Goal: Information Seeking & Learning: Learn about a topic

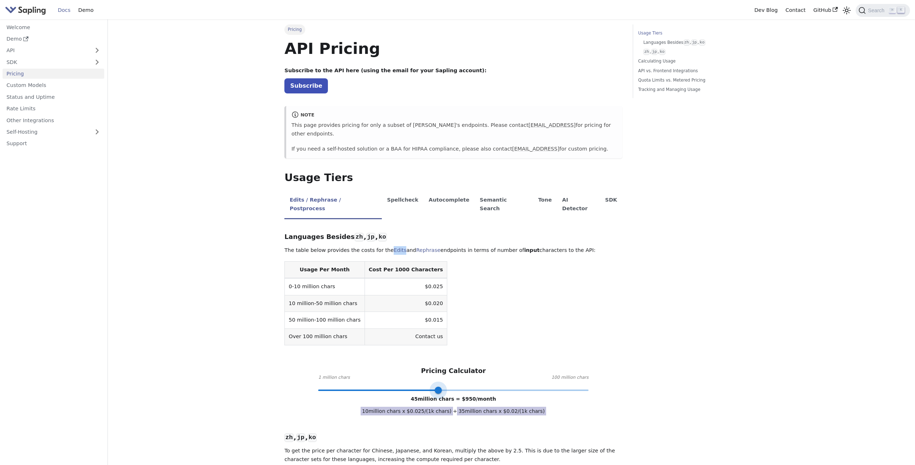
drag, startPoint x: 321, startPoint y: 375, endPoint x: 438, endPoint y: 377, distance: 116.5
click at [438, 387] on span at bounding box center [438, 390] width 7 height 7
drag, startPoint x: 438, startPoint y: 375, endPoint x: 353, endPoint y: 375, distance: 84.9
click at [353, 387] on span at bounding box center [353, 390] width 7 height 7
drag, startPoint x: 353, startPoint y: 375, endPoint x: 468, endPoint y: 371, distance: 115.1
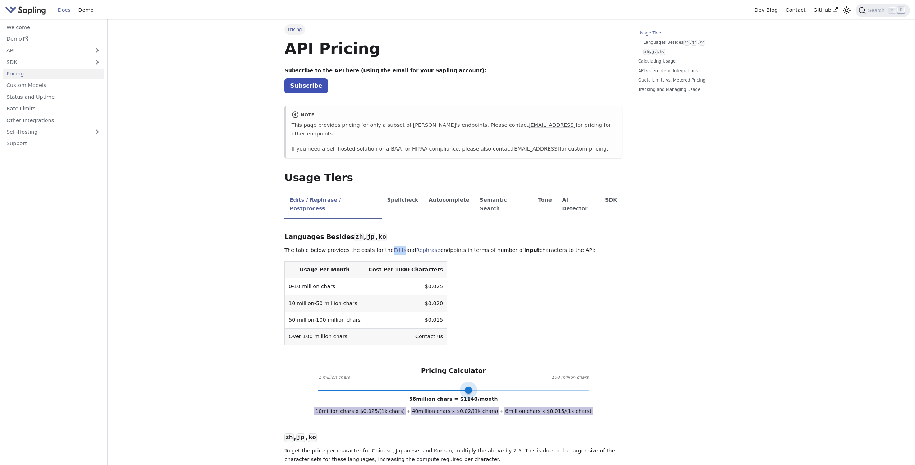
click at [468, 387] on span at bounding box center [468, 390] width 7 height 7
type input "14"
drag, startPoint x: 469, startPoint y: 372, endPoint x: 354, endPoint y: 375, distance: 115.1
click at [354, 387] on span at bounding box center [353, 390] width 7 height 7
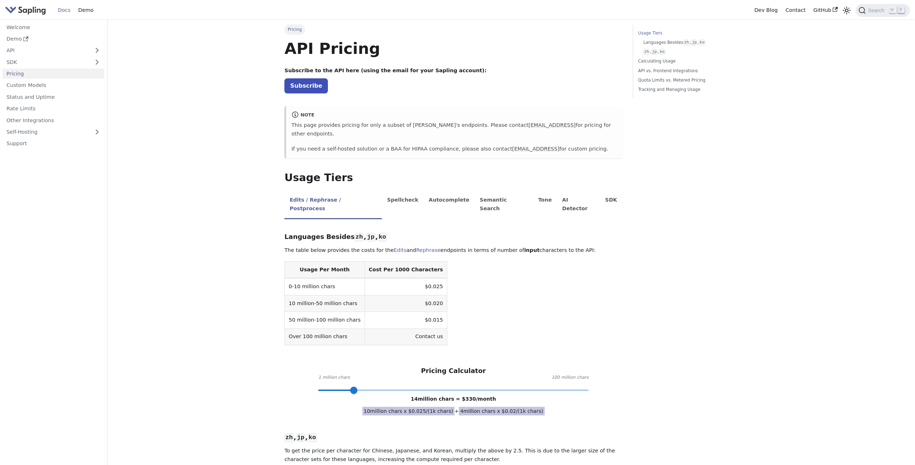
click at [533, 194] on li "Tone" at bounding box center [545, 205] width 24 height 28
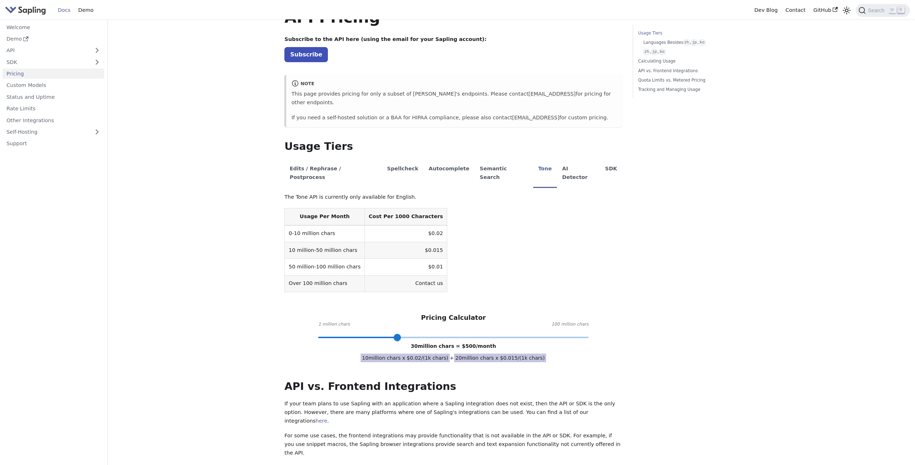
scroll to position [30, 0]
click at [495, 167] on li "Semantic Search" at bounding box center [504, 175] width 59 height 28
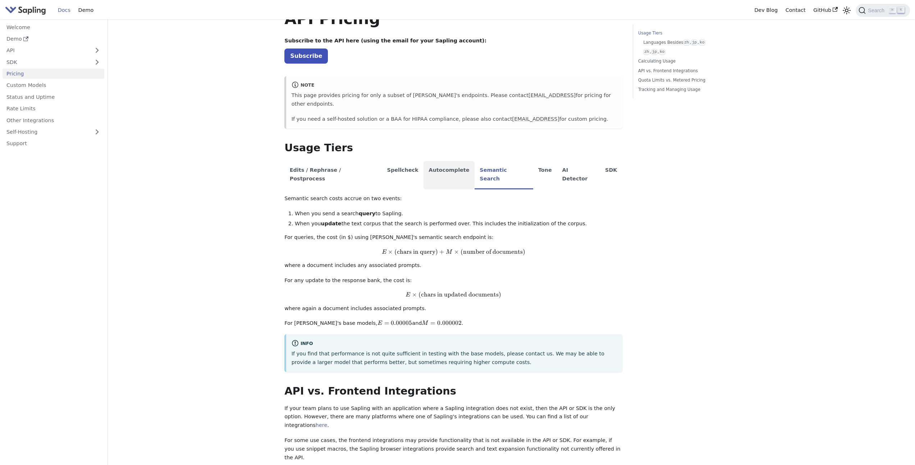
click at [449, 164] on li "Autocomplete" at bounding box center [449, 175] width 51 height 28
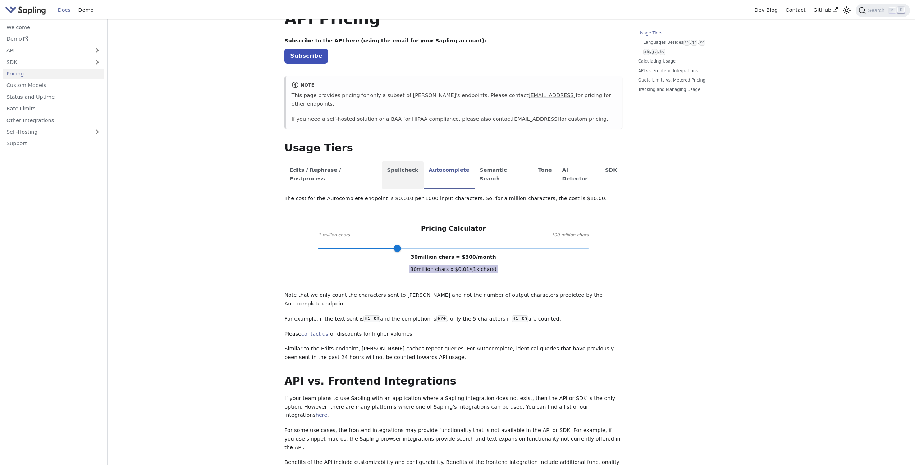
click at [396, 162] on li "Spellcheck" at bounding box center [403, 175] width 42 height 28
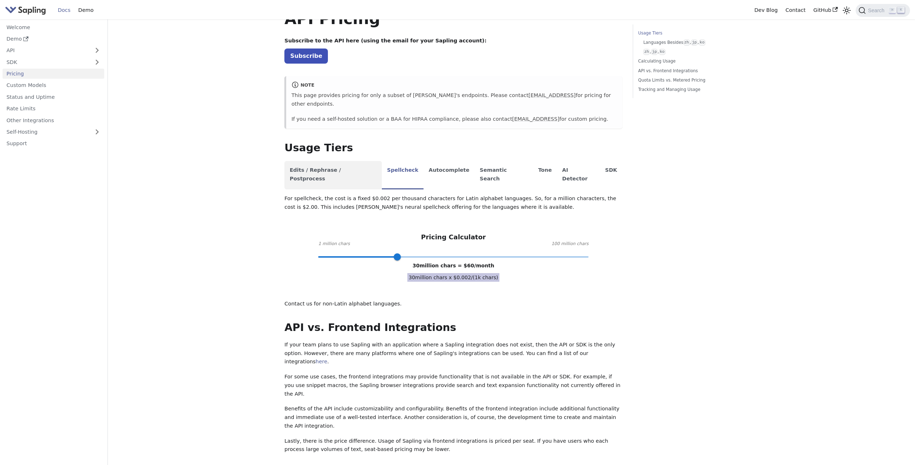
click at [342, 162] on li "Edits / Rephrase / Postprocess" at bounding box center [332, 175] width 97 height 28
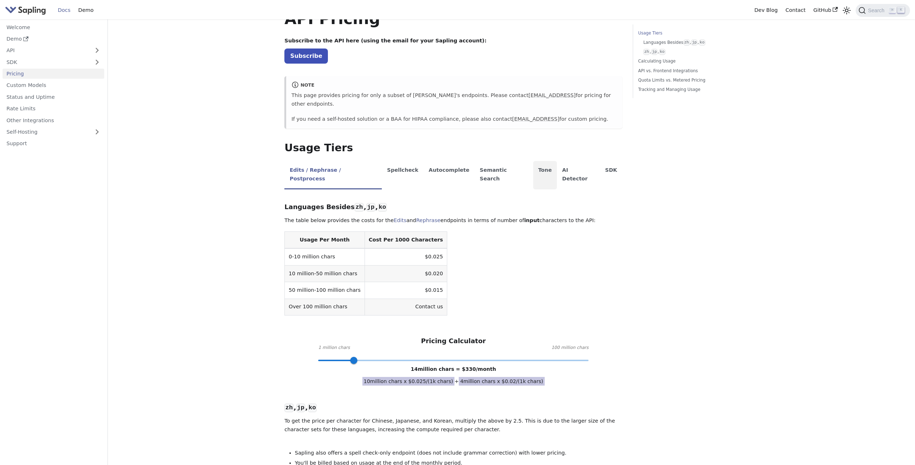
click at [533, 161] on li "Tone" at bounding box center [545, 175] width 24 height 28
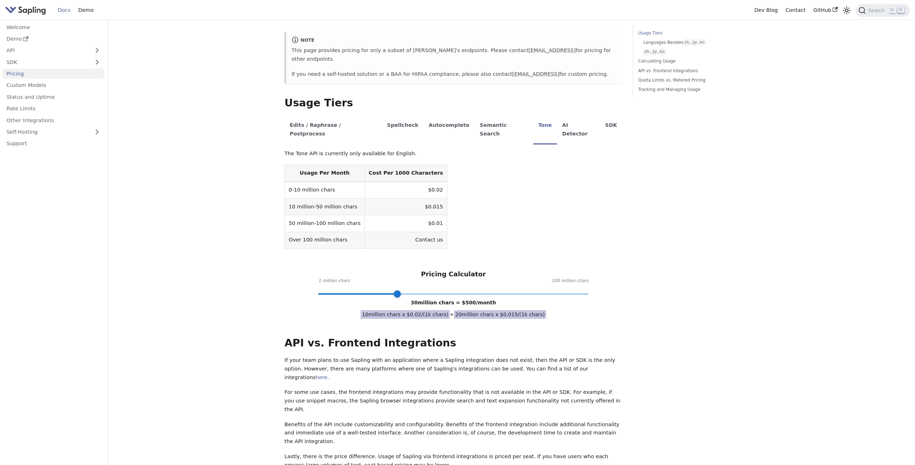
scroll to position [87, 0]
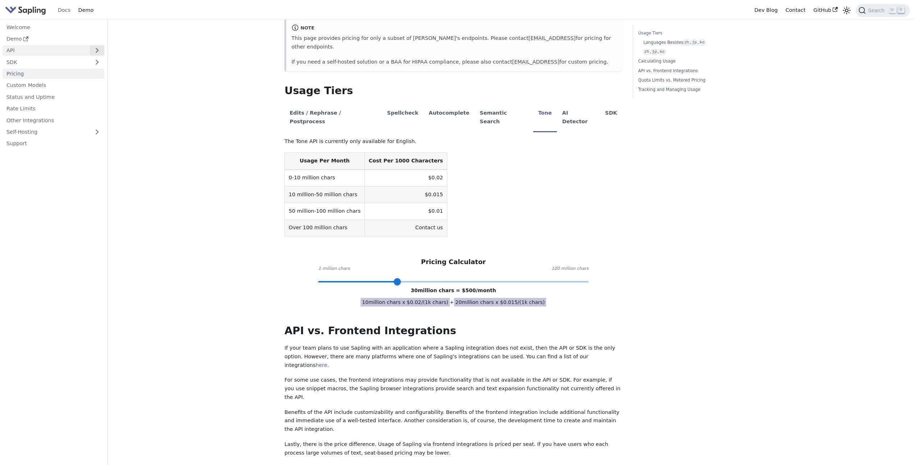
click at [90, 50] on button "Expand sidebar category 'API'" at bounding box center [97, 50] width 14 height 10
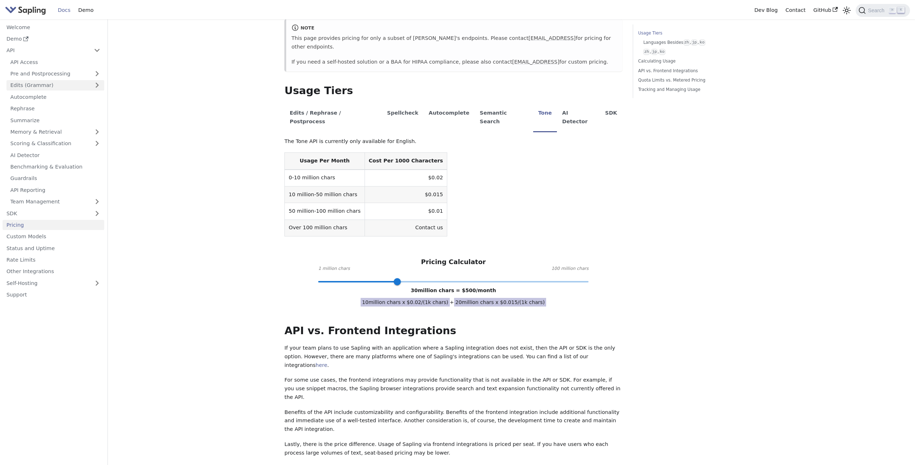
click at [79, 84] on link "Edits (Grammar)" at bounding box center [55, 85] width 98 height 10
click at [74, 224] on link "Scoring & Classification" at bounding box center [55, 225] width 98 height 10
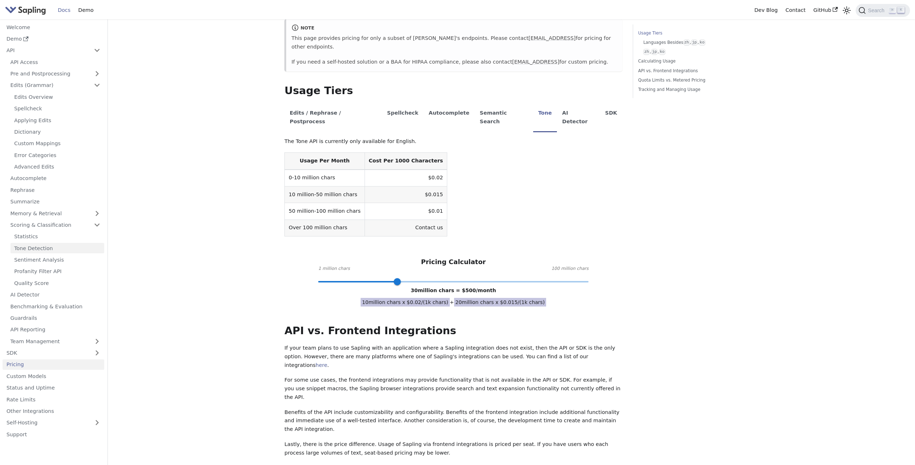
click at [53, 246] on link "Tone Detection" at bounding box center [57, 248] width 94 height 10
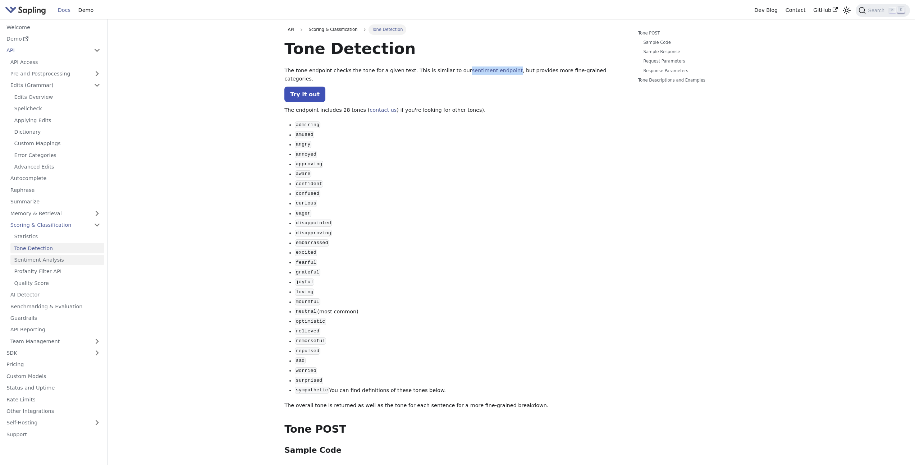
click at [55, 259] on link "Sentiment Analysis" at bounding box center [57, 260] width 94 height 10
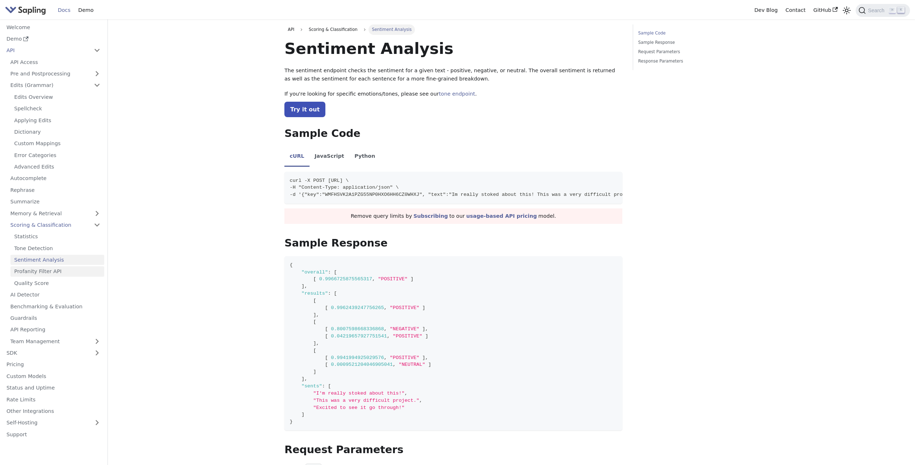
click at [55, 271] on link "Profanity Filter API" at bounding box center [57, 271] width 94 height 10
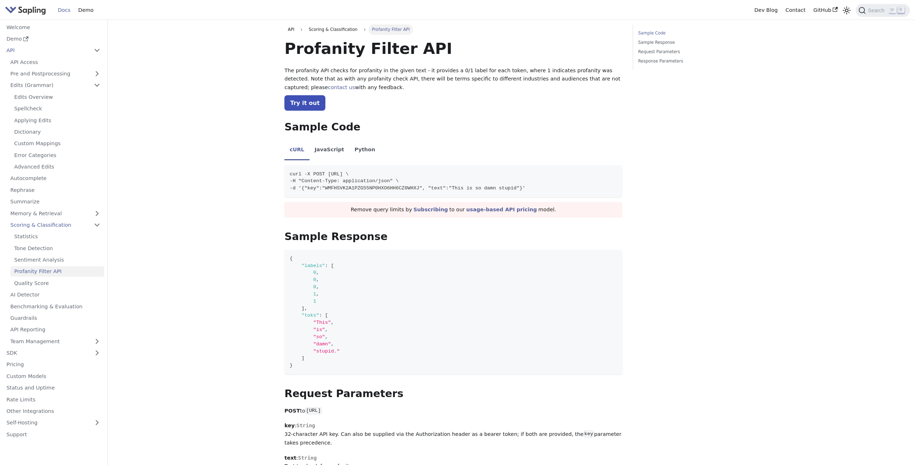
click at [54, 278] on ul "Statistics Tone Detection Sentiment Analysis Profanity Filter API Quality Score" at bounding box center [55, 260] width 98 height 57
click at [51, 281] on link "Quality Score" at bounding box center [57, 283] width 94 height 10
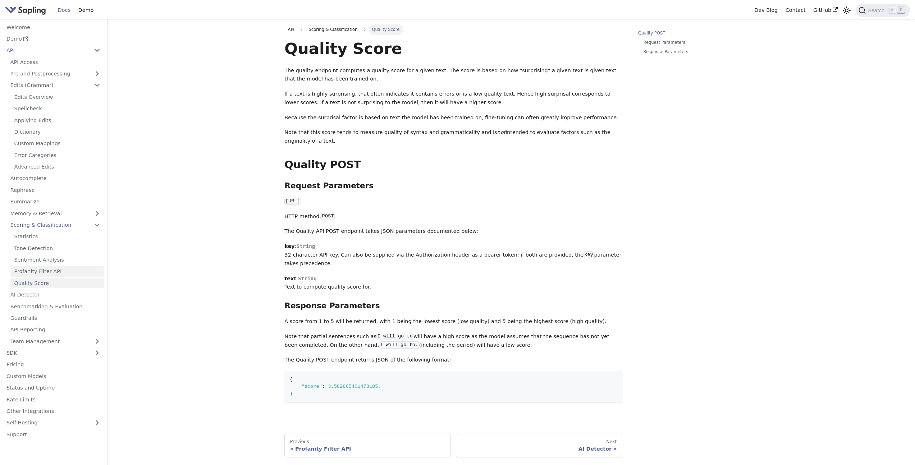
click at [48, 269] on link "Profanity Filter API" at bounding box center [57, 271] width 94 height 10
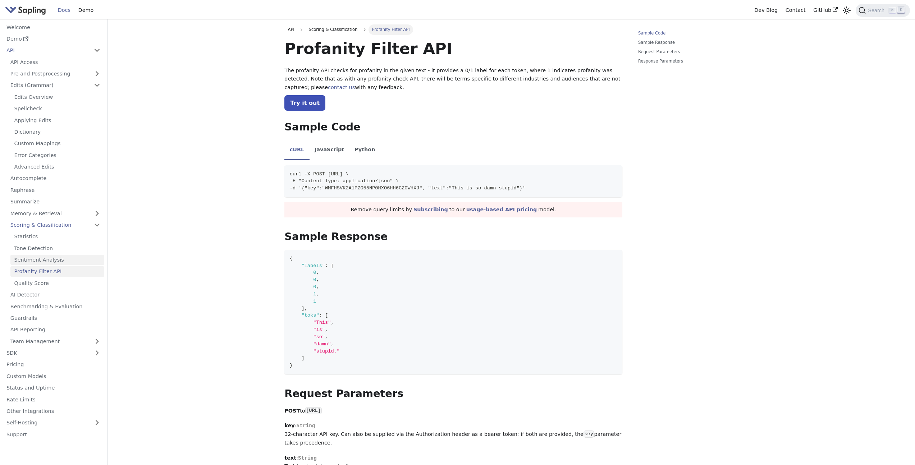
click at [51, 259] on link "Sentiment Analysis" at bounding box center [57, 260] width 94 height 10
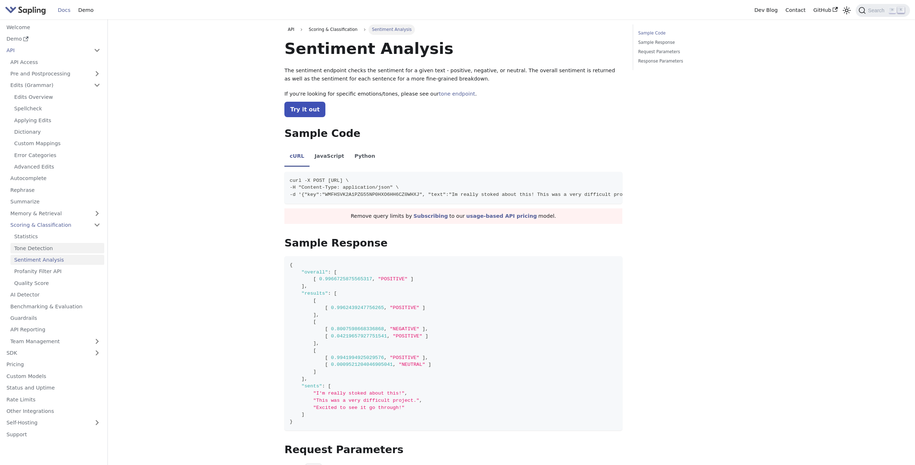
click at [54, 251] on link "Tone Detection" at bounding box center [57, 248] width 94 height 10
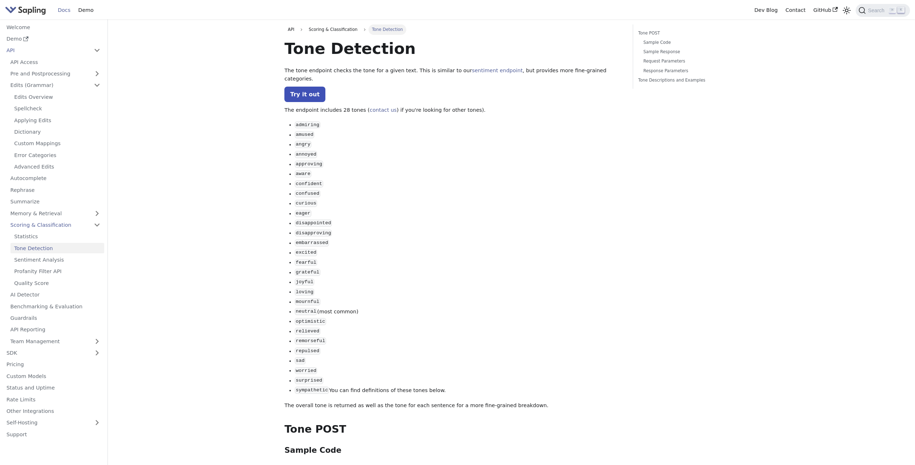
click at [54, 251] on link "Tone Detection" at bounding box center [57, 248] width 94 height 10
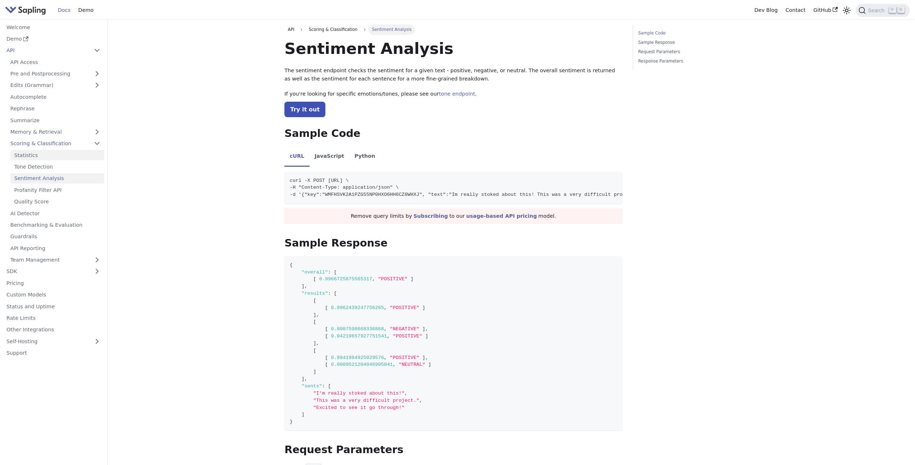
click at [60, 157] on link "Statistics" at bounding box center [57, 155] width 94 height 10
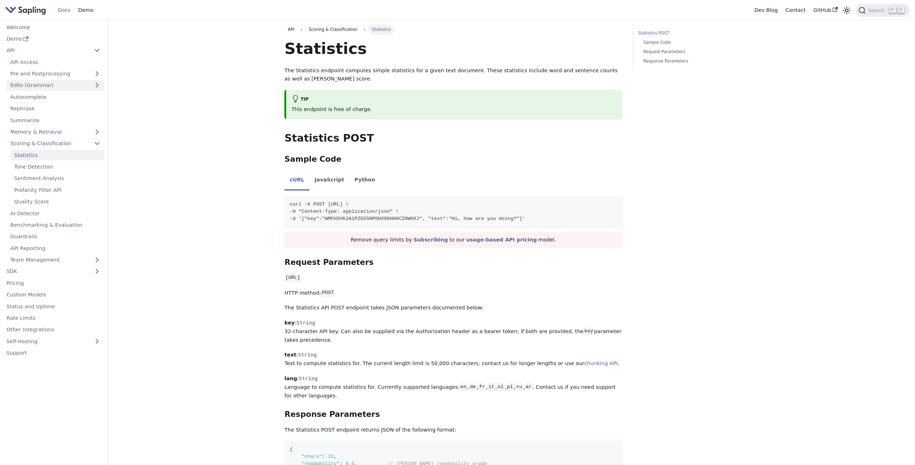
click at [100, 87] on link "Edits (Grammar)" at bounding box center [55, 85] width 98 height 10
click at [236, 84] on main "API Scoring & Classification Statistics On this page Statistics The Statistics …" at bounding box center [511, 349] width 807 height 661
click at [77, 356] on link "SDK" at bounding box center [46, 353] width 87 height 10
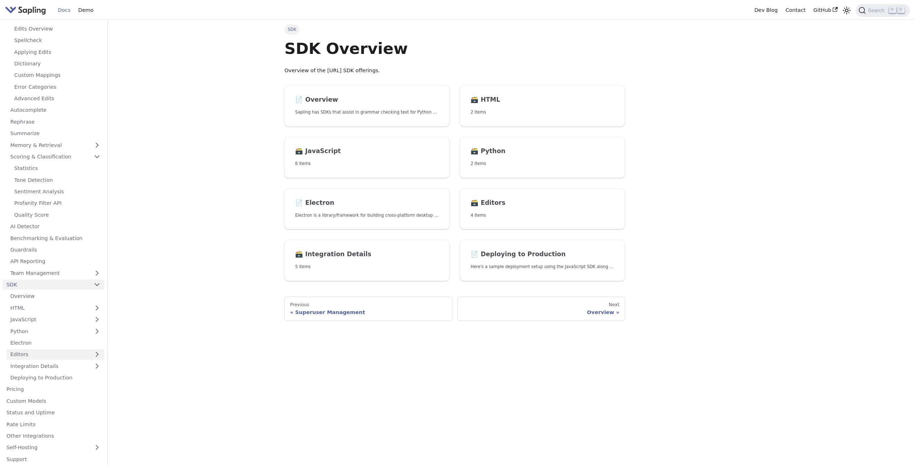
scroll to position [70, 0]
click at [88, 316] on link "JavaScript" at bounding box center [55, 318] width 98 height 10
click at [83, 326] on link "JavaScript Quickstart" at bounding box center [57, 329] width 94 height 10
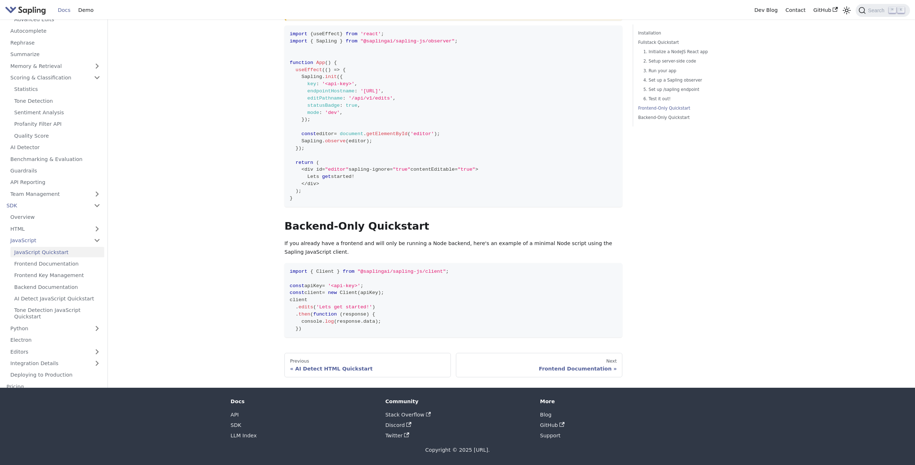
scroll to position [1469, 0]
click at [58, 262] on link "Frontend Documentation" at bounding box center [57, 264] width 94 height 10
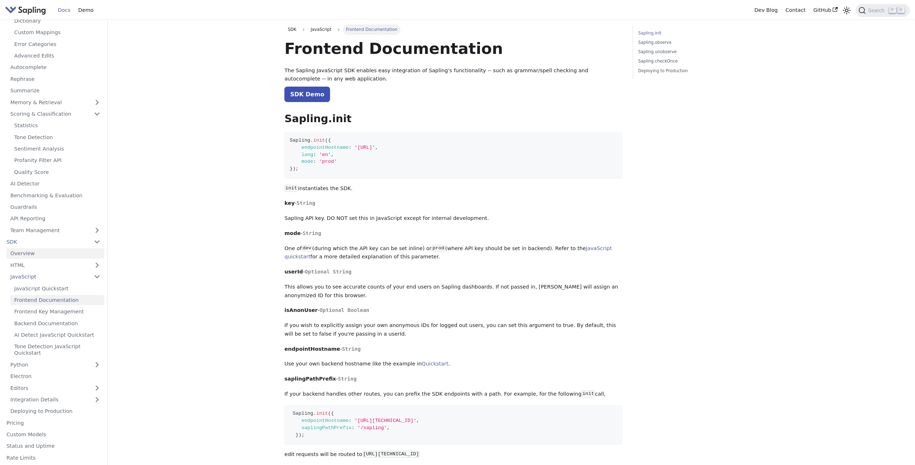
scroll to position [124, 0]
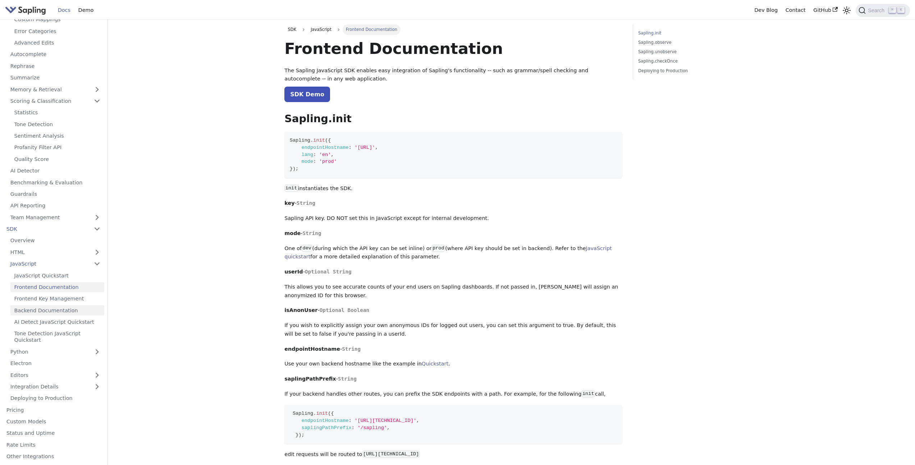
click at [53, 307] on link "Backend Documentation" at bounding box center [57, 310] width 94 height 10
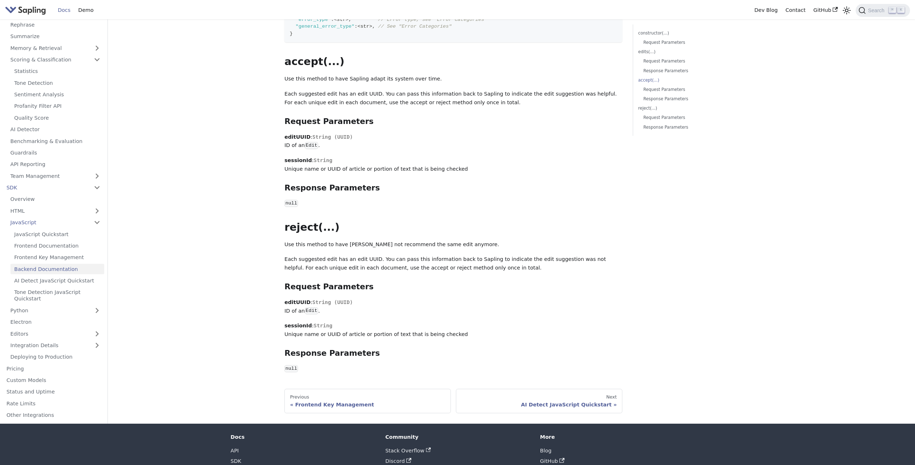
scroll to position [886, 0]
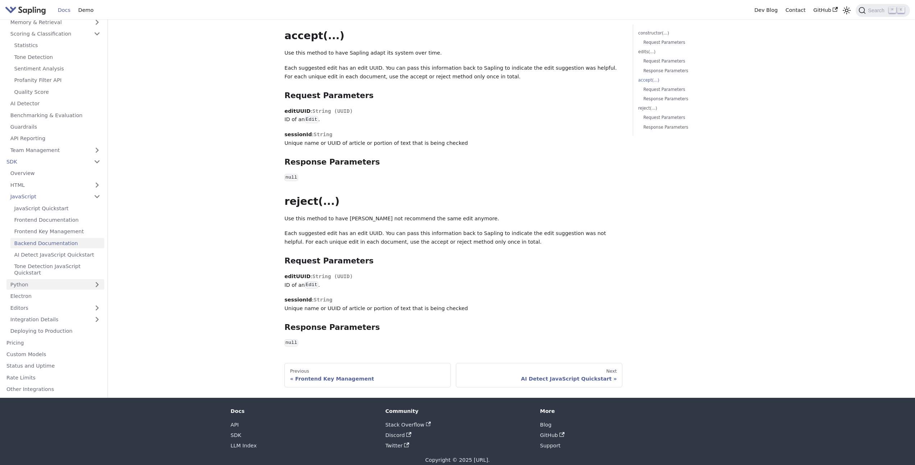
click at [65, 283] on link "Python" at bounding box center [55, 284] width 98 height 10
click at [57, 296] on link "Python Quickstart" at bounding box center [57, 296] width 94 height 10
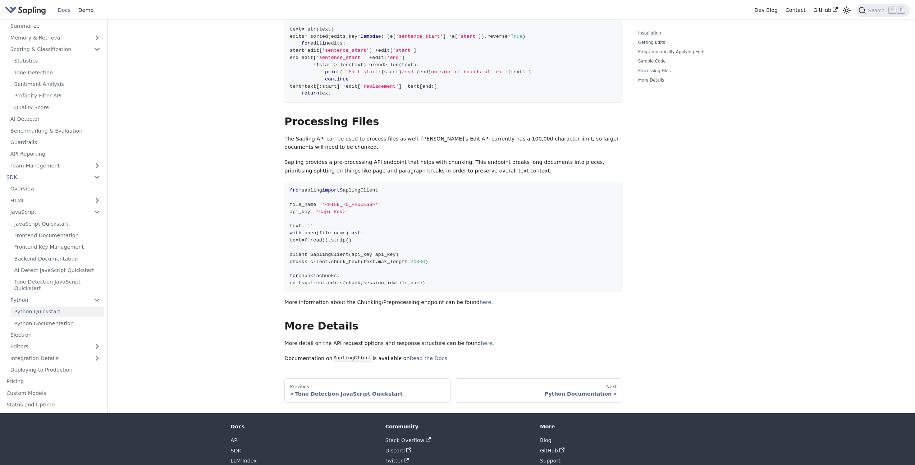
scroll to position [894, 0]
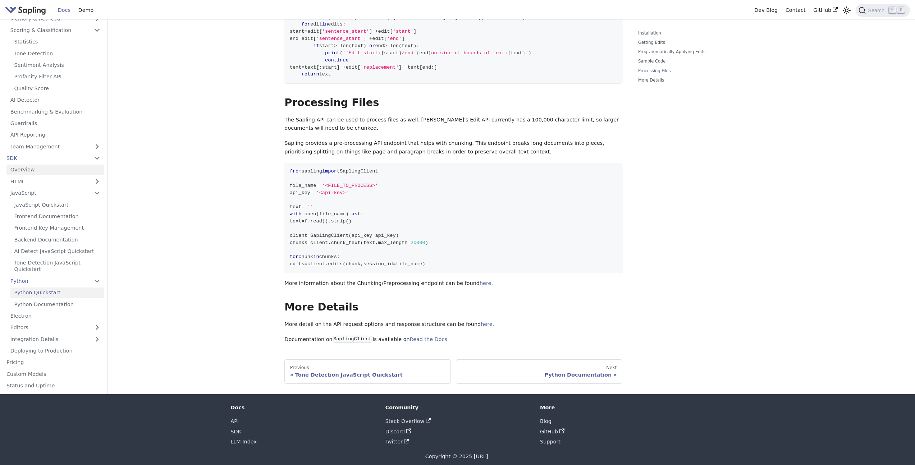
click at [49, 165] on link "Overview" at bounding box center [55, 170] width 98 height 10
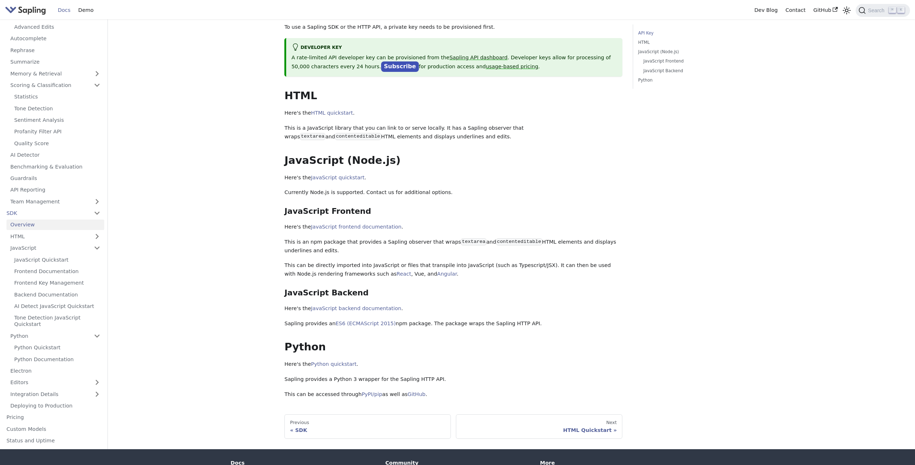
scroll to position [117, 0]
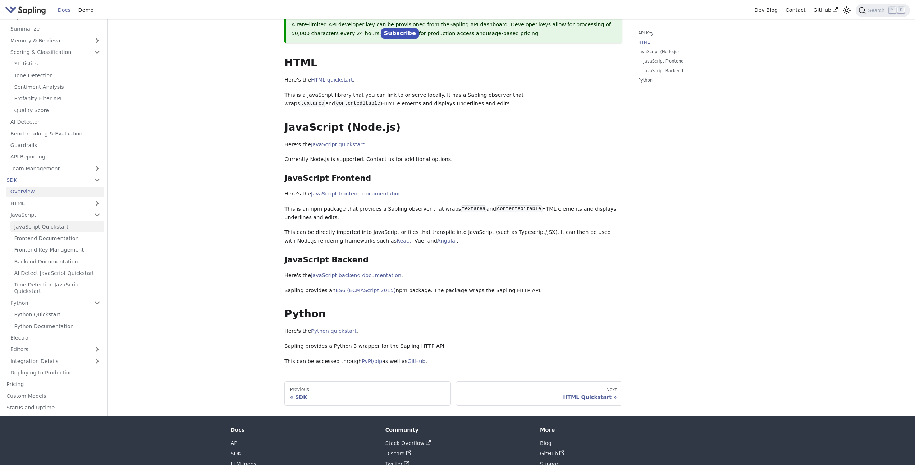
click at [71, 228] on link "JavaScript Quickstart" at bounding box center [57, 226] width 94 height 10
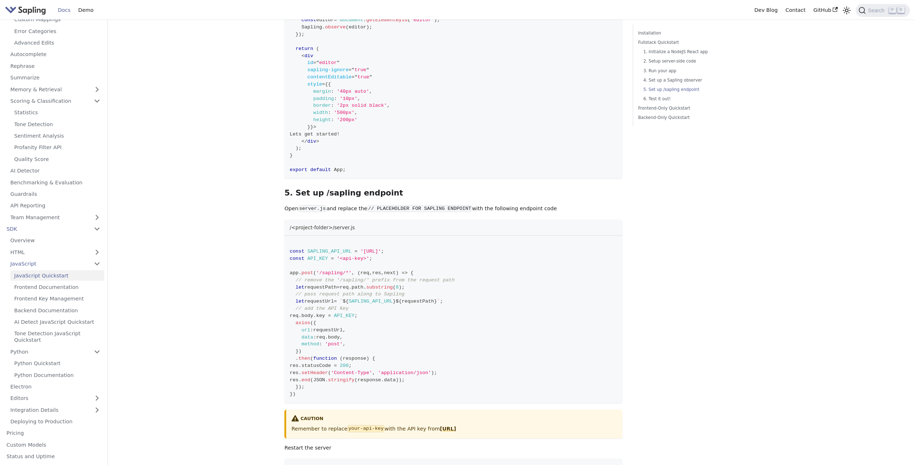
scroll to position [893, 0]
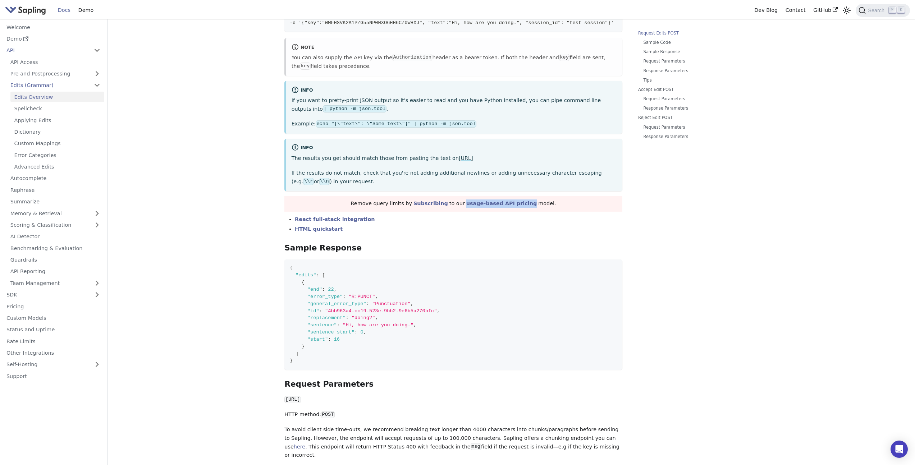
scroll to position [82, 0]
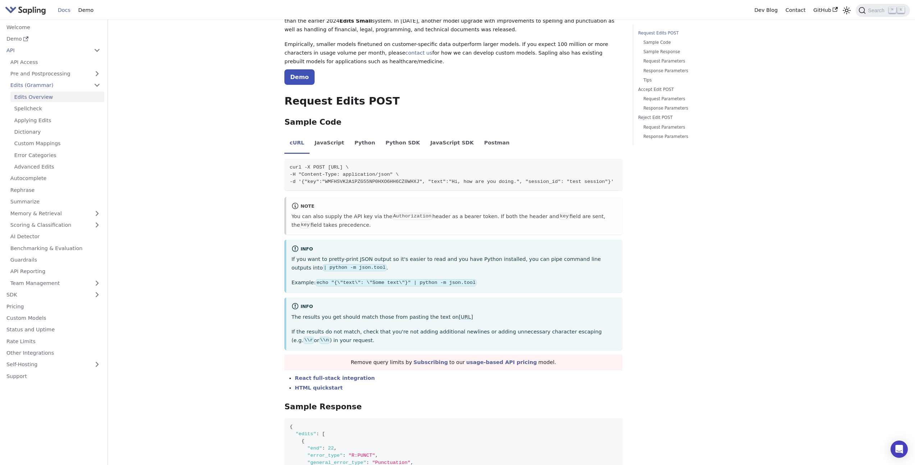
click at [91, 74] on link "Pre and Postprocessing" at bounding box center [55, 74] width 98 height 10
click at [88, 82] on link "Preprocessing" at bounding box center [57, 85] width 94 height 10
click at [85, 93] on link "Preprocessing Overview" at bounding box center [59, 97] width 90 height 10
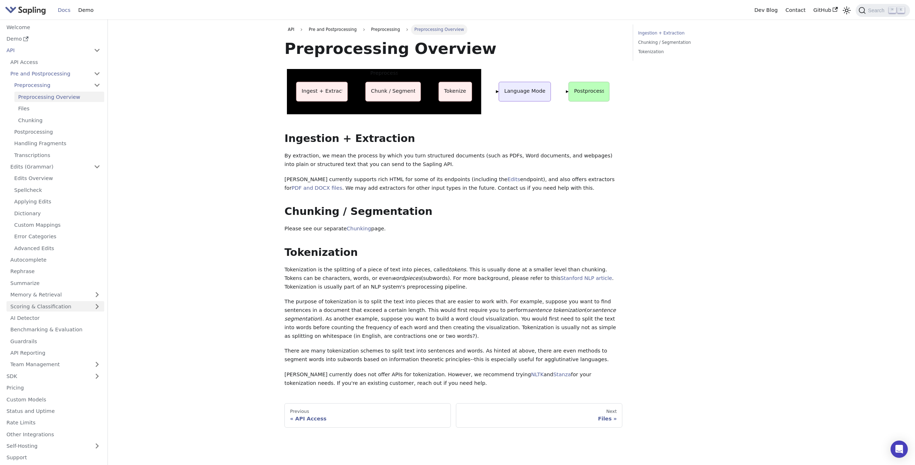
click at [61, 308] on link "Scoring & Classification" at bounding box center [55, 306] width 98 height 10
click at [60, 318] on link "Statistics" at bounding box center [57, 318] width 94 height 10
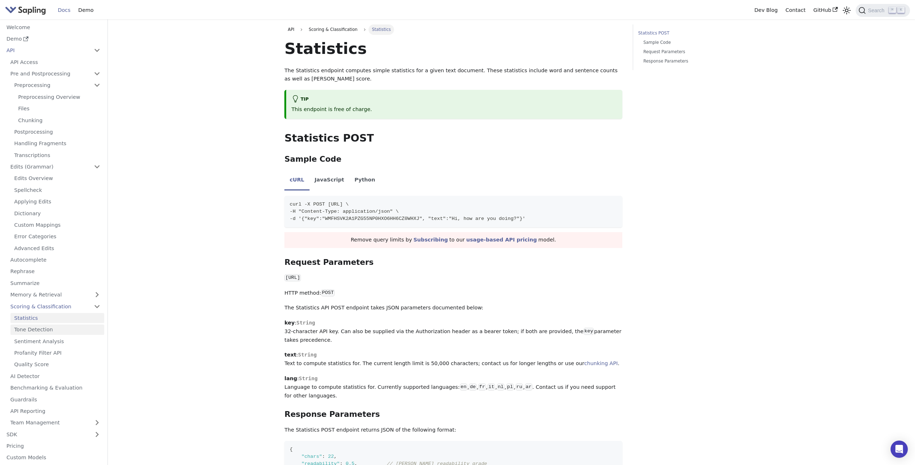
click at [59, 328] on link "Tone Detection" at bounding box center [57, 330] width 94 height 10
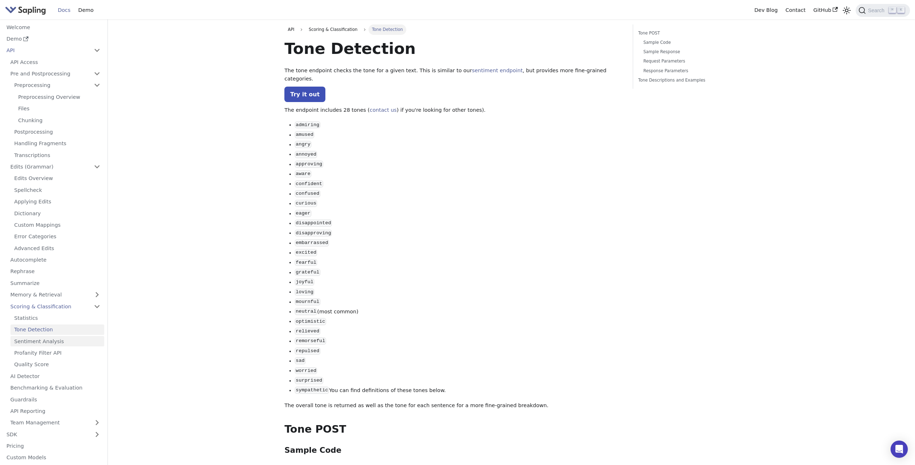
click at [58, 342] on link "Sentiment Analysis" at bounding box center [57, 341] width 94 height 10
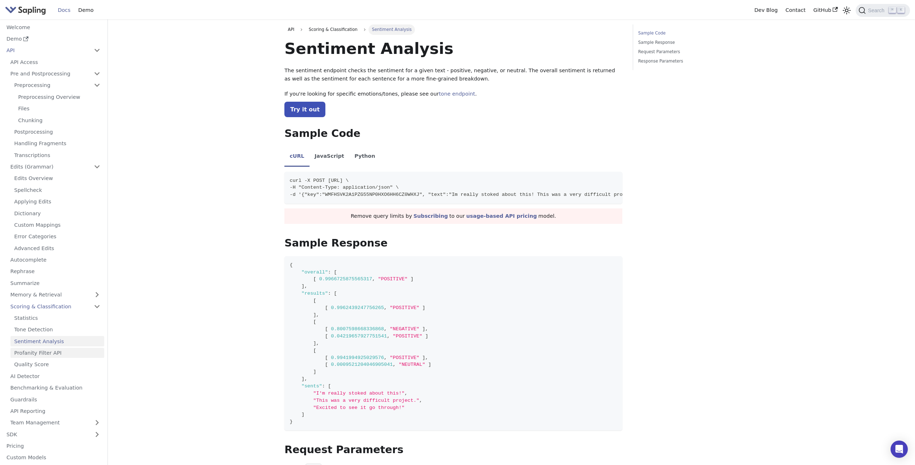
click at [55, 350] on link "Profanity Filter API" at bounding box center [57, 353] width 94 height 10
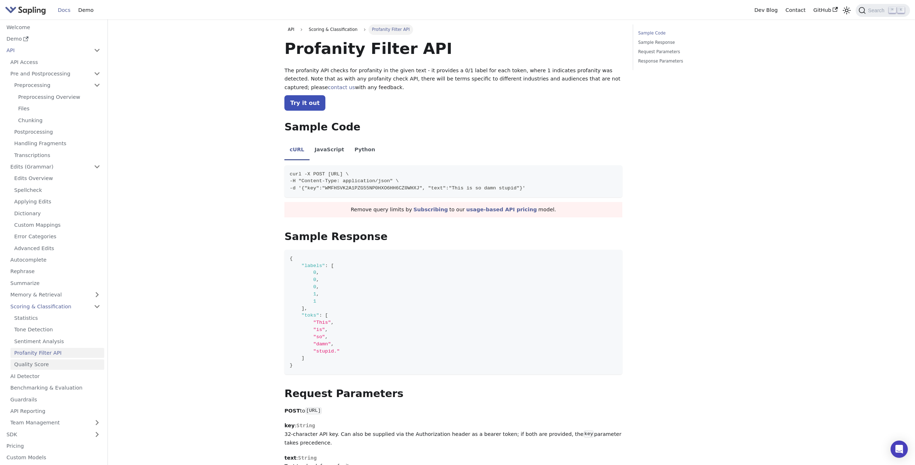
click at [51, 364] on link "Quality Score" at bounding box center [57, 365] width 94 height 10
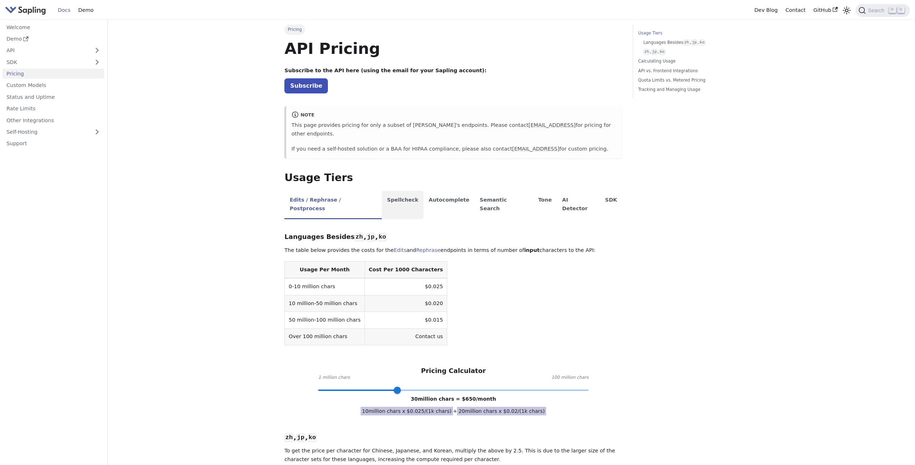
click at [390, 191] on li "Spellcheck" at bounding box center [403, 205] width 42 height 28
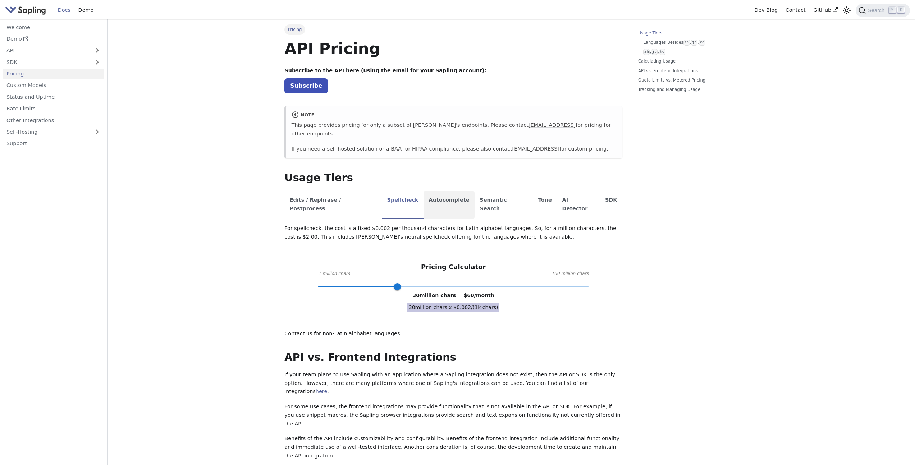
click at [431, 198] on li "Autocomplete" at bounding box center [449, 205] width 51 height 28
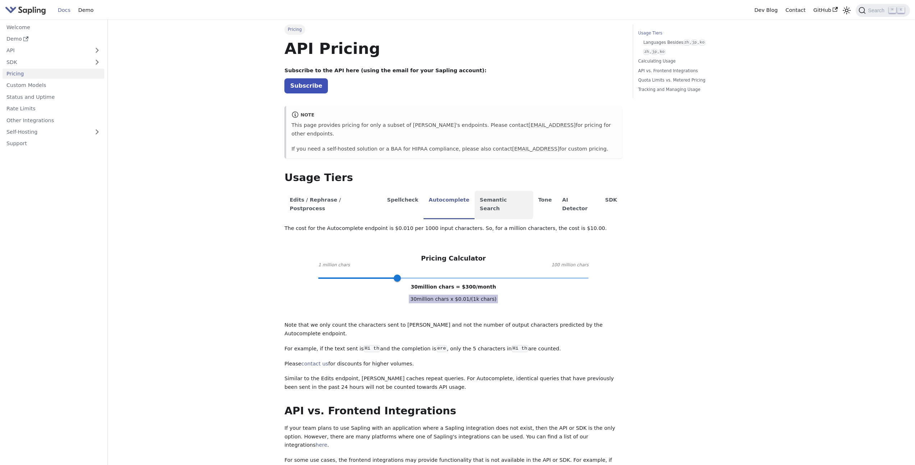
click at [475, 195] on li "Semantic Search" at bounding box center [504, 205] width 59 height 28
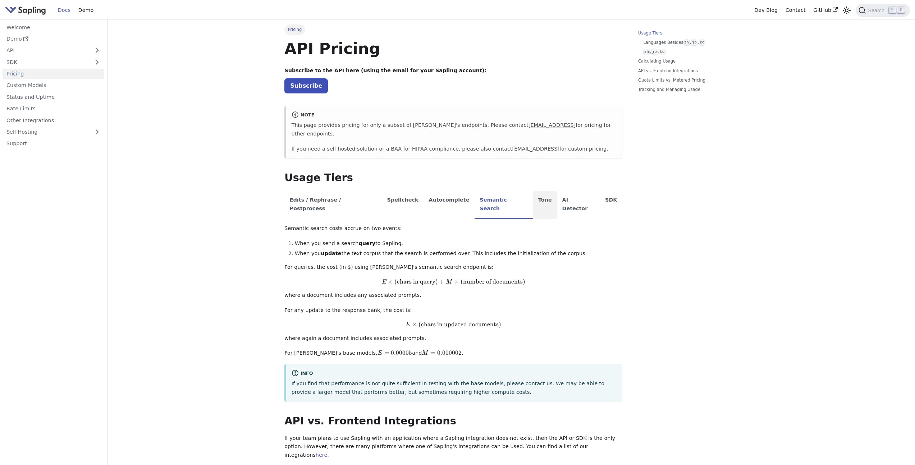
click at [533, 194] on li "Tone" at bounding box center [545, 205] width 24 height 28
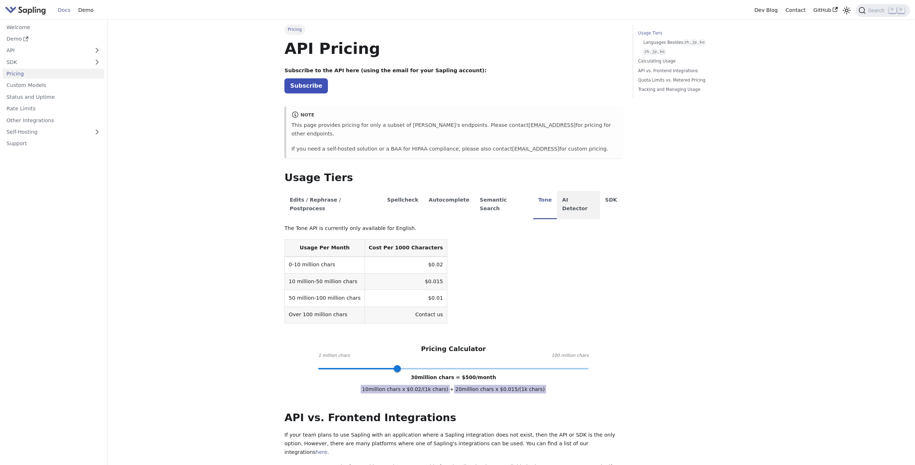
click at [557, 194] on li "AI Detector" at bounding box center [578, 205] width 43 height 28
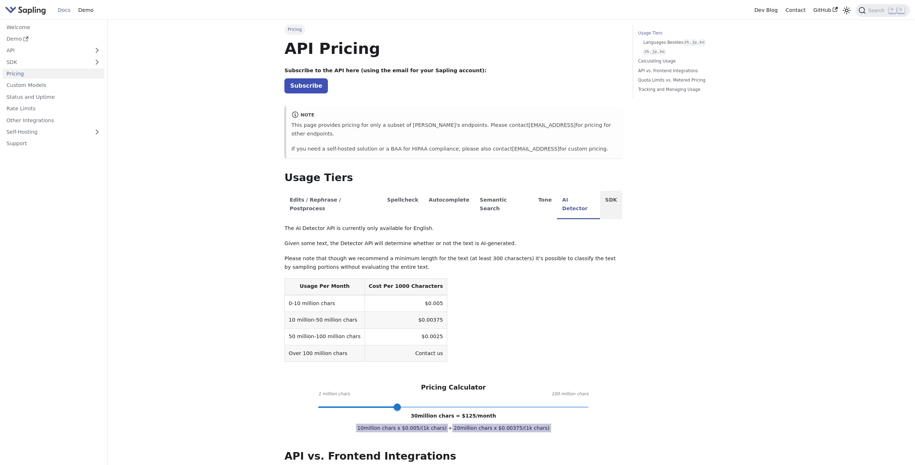
click at [600, 192] on li "SDK" at bounding box center [611, 205] width 22 height 28
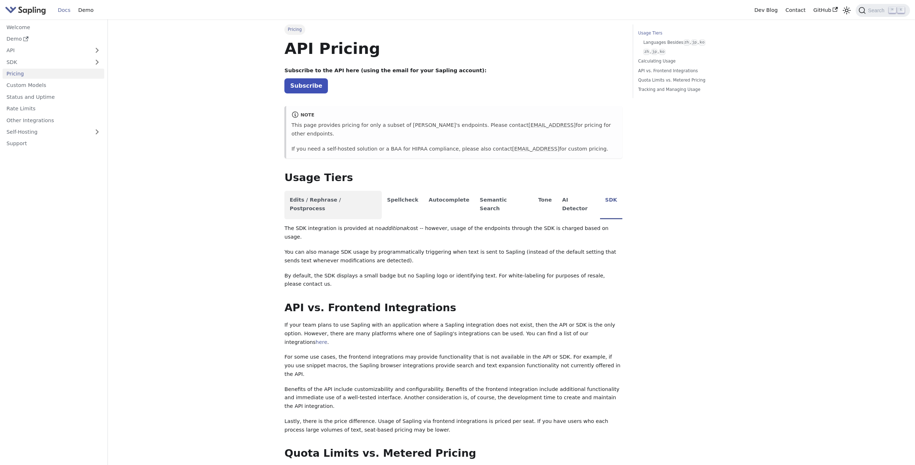
click at [311, 192] on li "Edits / Rephrase / Postprocess" at bounding box center [332, 205] width 97 height 28
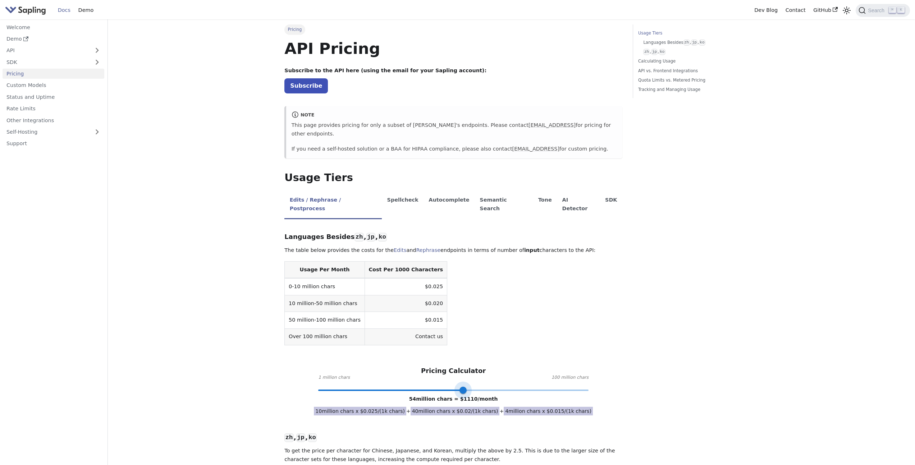
drag, startPoint x: 397, startPoint y: 373, endPoint x: 463, endPoint y: 370, distance: 65.9
click at [463, 387] on span at bounding box center [462, 390] width 7 height 7
type input "100"
drag, startPoint x: 464, startPoint y: 373, endPoint x: 610, endPoint y: 371, distance: 146.3
click at [610, 371] on div "Pricing Calculator 1 million chars 100 million chars 100 million chars = $ 1800…" at bounding box center [453, 378] width 338 height 23
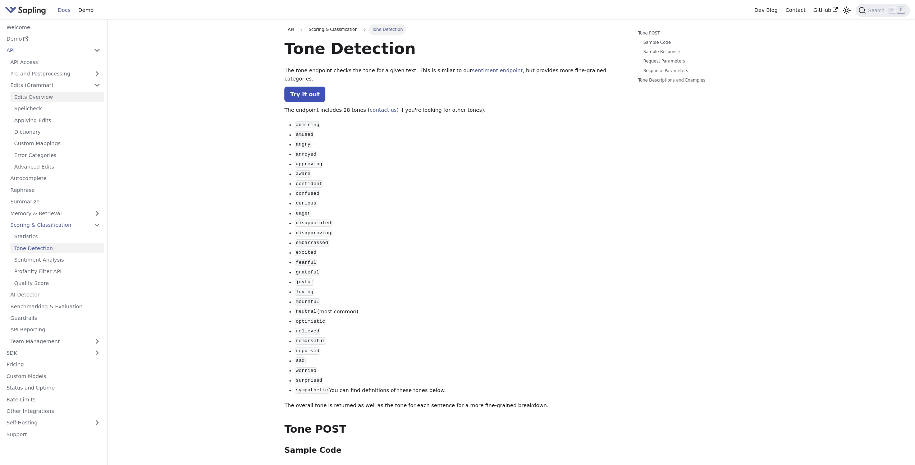
click at [63, 98] on link "Edits Overview" at bounding box center [57, 97] width 94 height 10
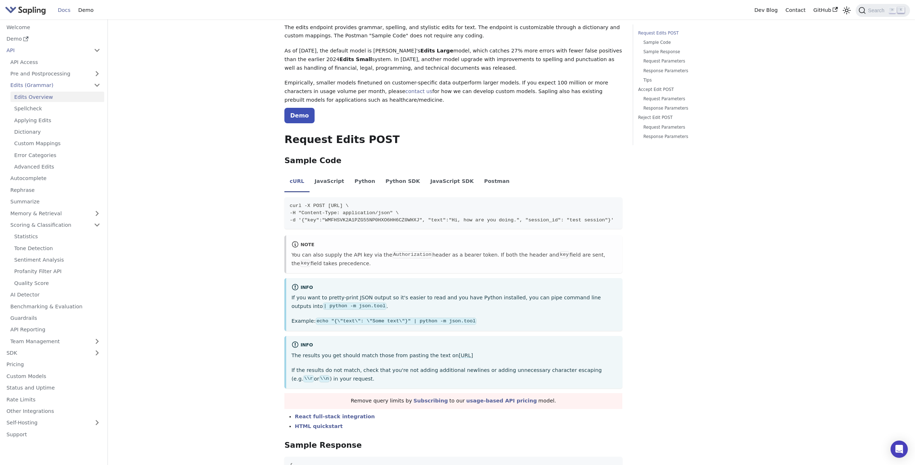
scroll to position [189, 0]
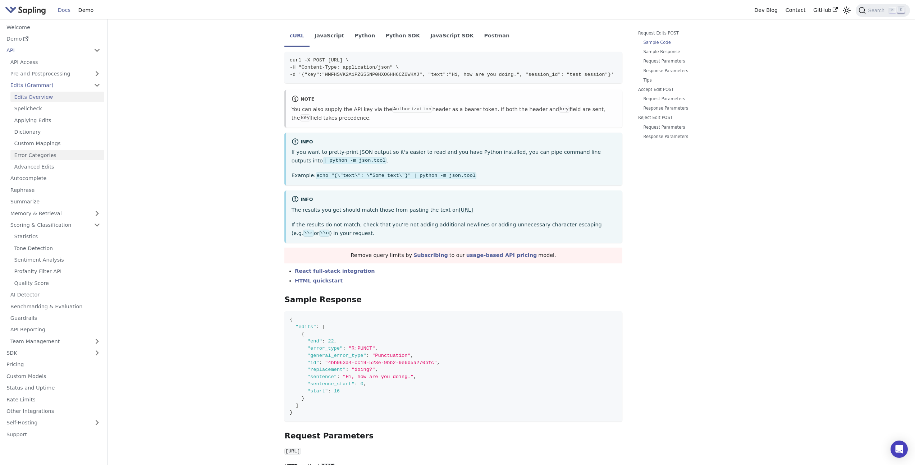
click at [70, 153] on link "Error Categories" at bounding box center [57, 155] width 94 height 10
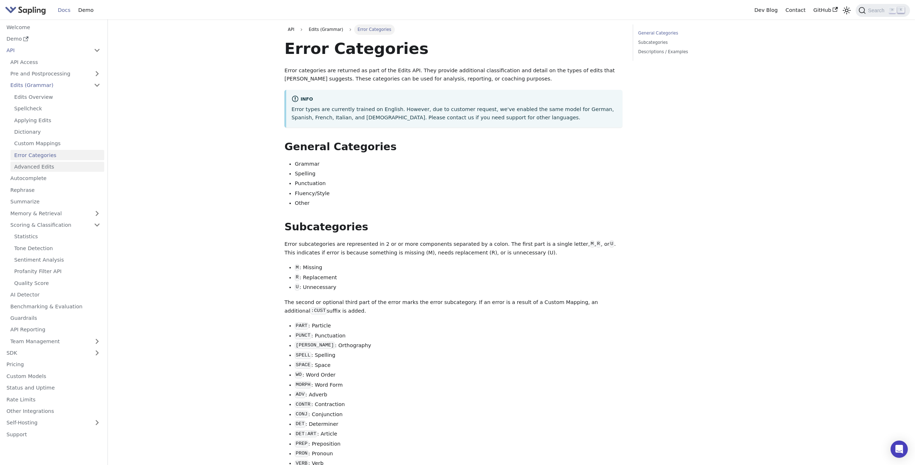
click at [52, 165] on link "Advanced Edits" at bounding box center [57, 167] width 94 height 10
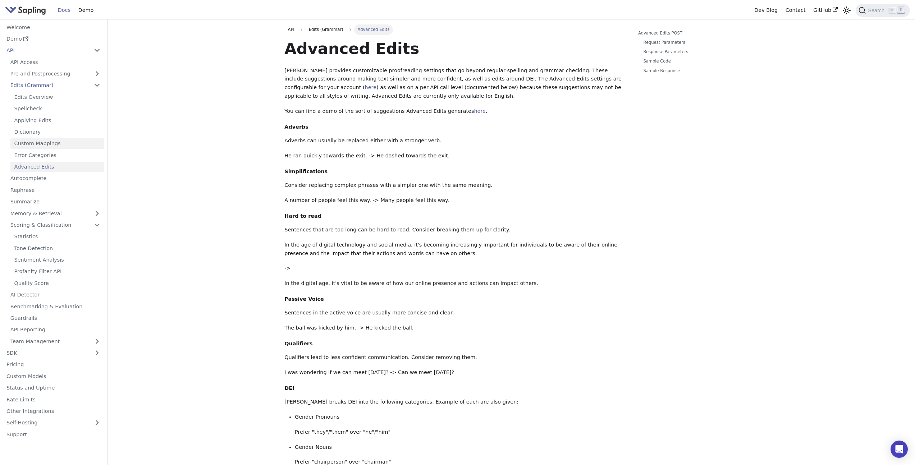
click at [49, 143] on link "Custom Mappings" at bounding box center [57, 143] width 94 height 10
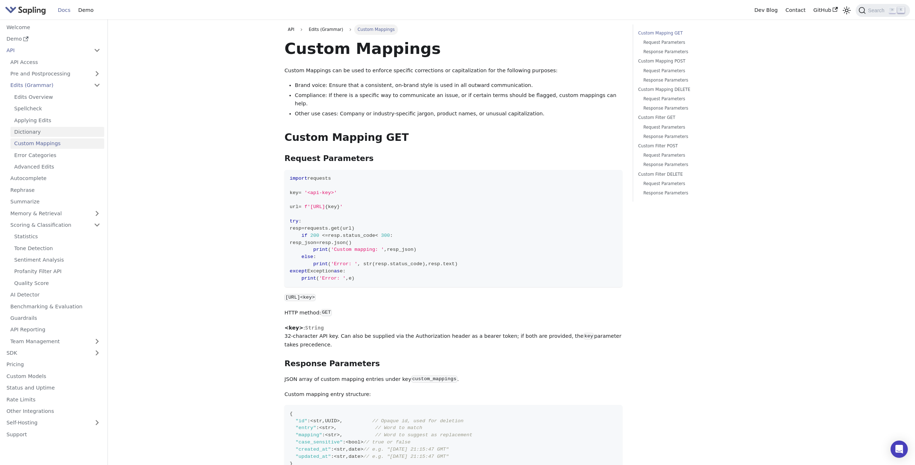
click at [55, 134] on link "Dictionary" at bounding box center [57, 132] width 94 height 10
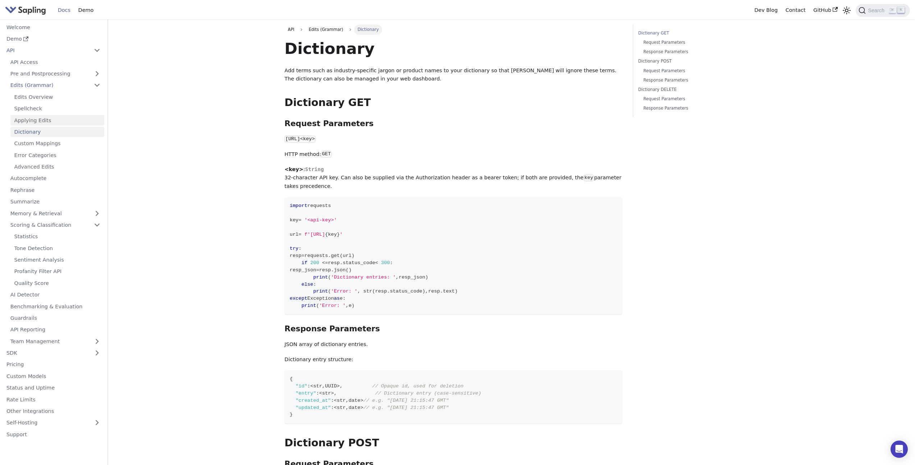
click at [56, 120] on link "Applying Edits" at bounding box center [57, 120] width 94 height 10
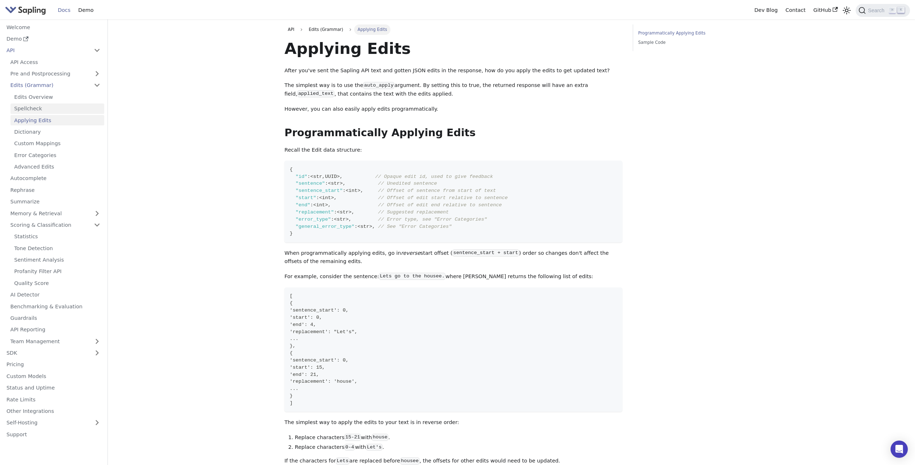
click at [65, 111] on link "Spellcheck" at bounding box center [57, 109] width 94 height 10
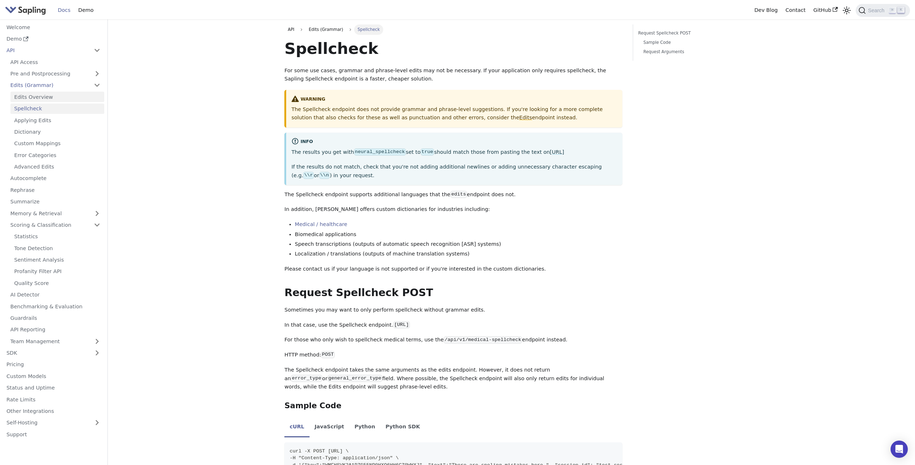
click at [62, 97] on link "Edits Overview" at bounding box center [57, 97] width 94 height 10
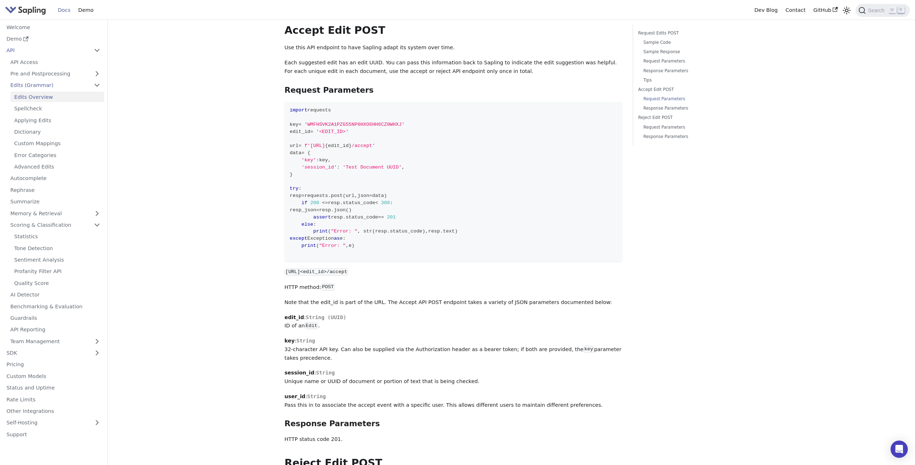
scroll to position [1337, 0]
click at [65, 306] on link "Benchmarking & Evaluation" at bounding box center [55, 306] width 98 height 10
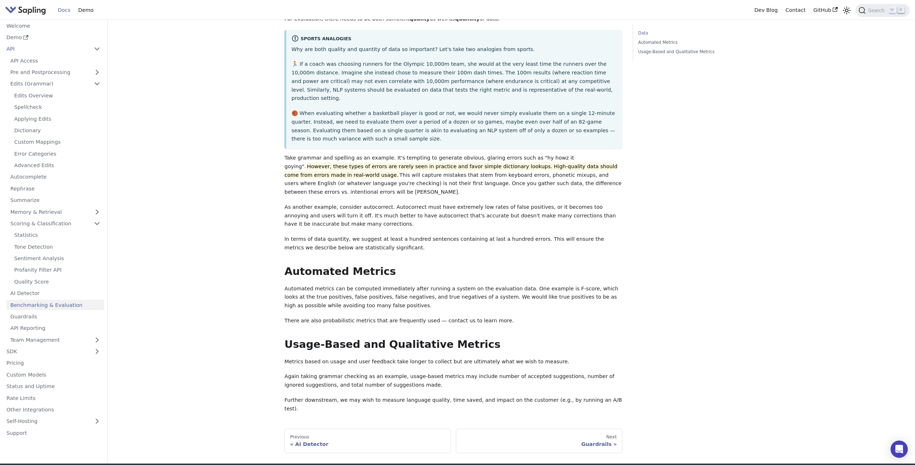
scroll to position [198, 0]
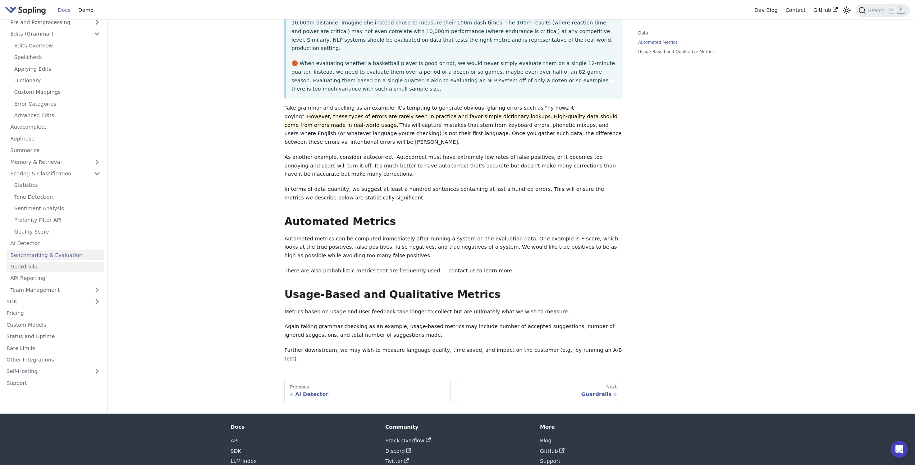
click at [22, 261] on link "Guardrails" at bounding box center [55, 266] width 98 height 10
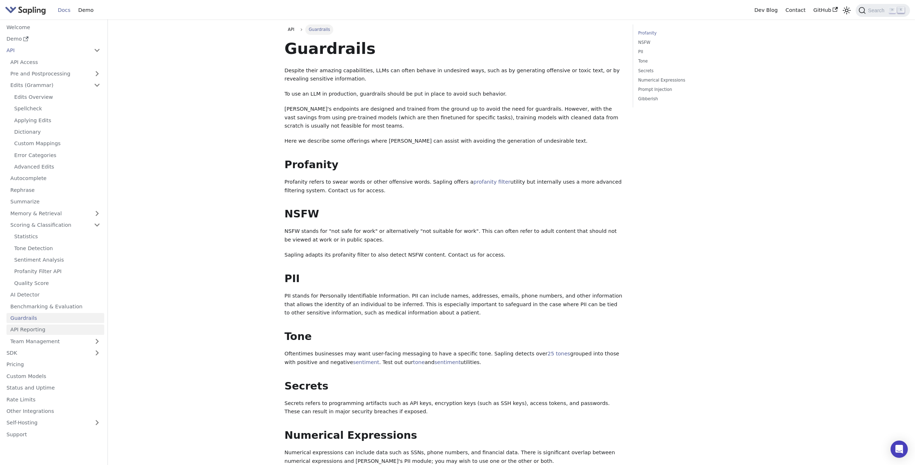
click at [42, 328] on link "API Reporting" at bounding box center [55, 330] width 98 height 10
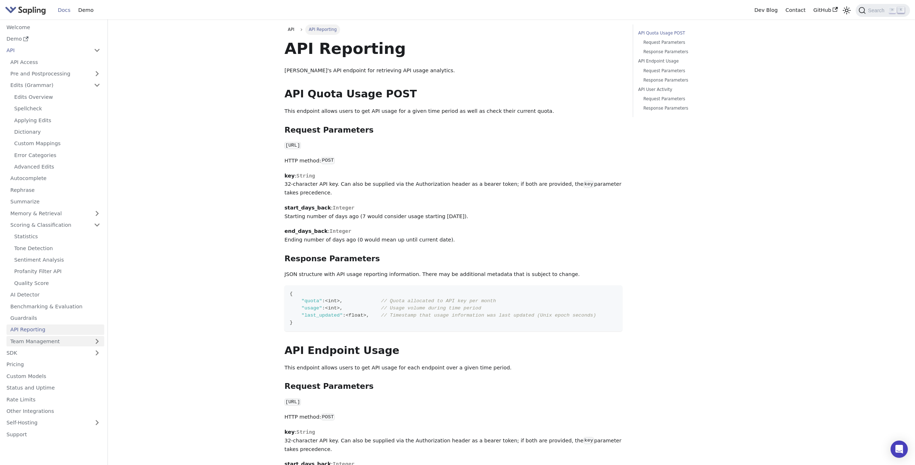
click at [43, 337] on link "Team Management" at bounding box center [55, 341] width 98 height 10
click at [41, 348] on link "SDK" at bounding box center [46, 353] width 87 height 10
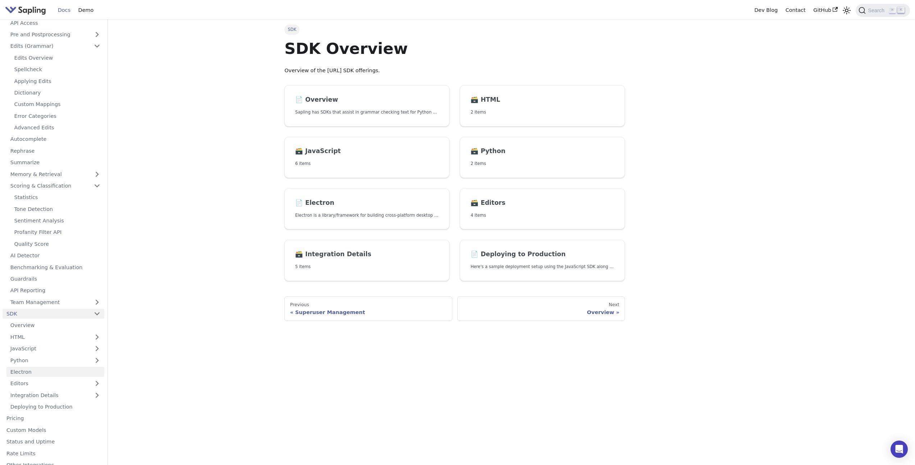
scroll to position [48, 0]
click at [55, 340] on link "JavaScript" at bounding box center [55, 340] width 98 height 10
click at [57, 353] on link "JavaScript Quickstart" at bounding box center [57, 351] width 94 height 10
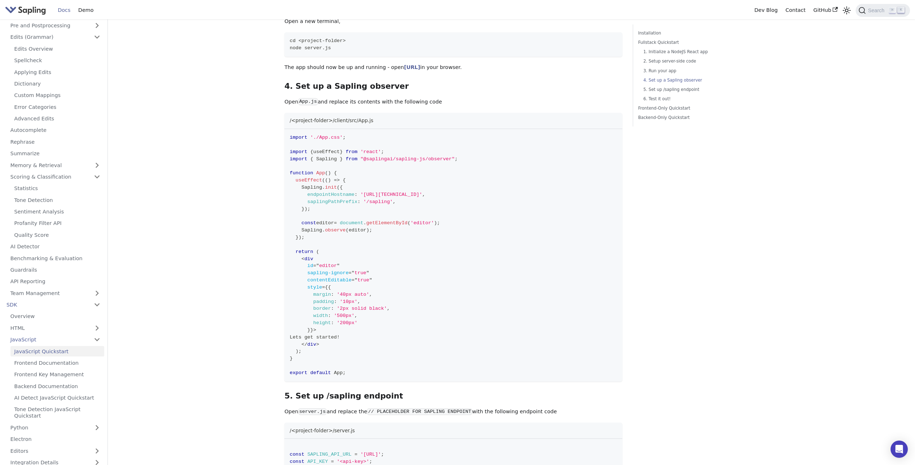
scroll to position [646, 0]
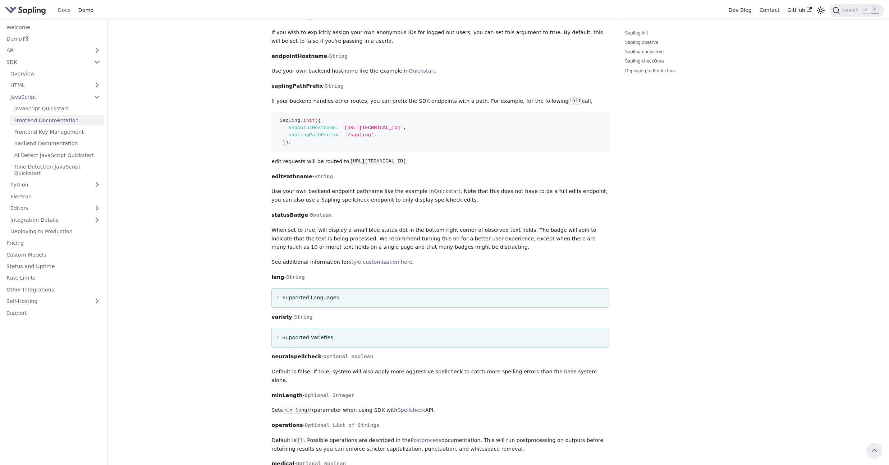
scroll to position [952, 0]
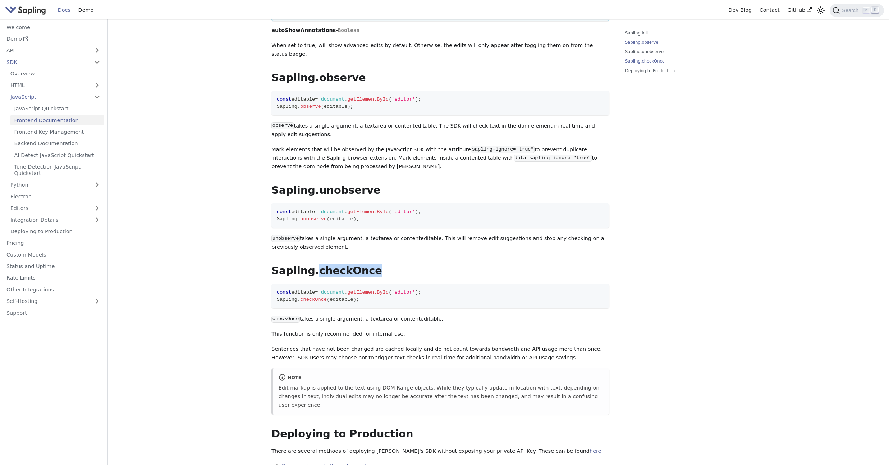
click at [712, 61] on link "Sapling.checkOnce" at bounding box center [673, 61] width 97 height 7
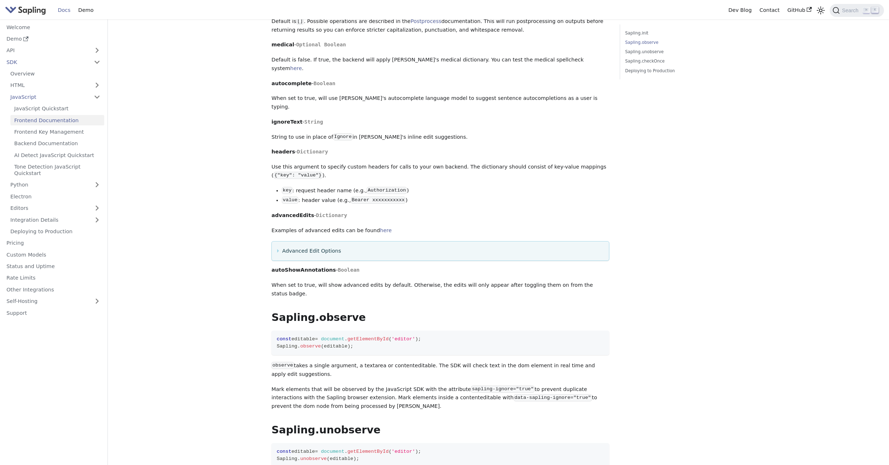
scroll to position [837, 0]
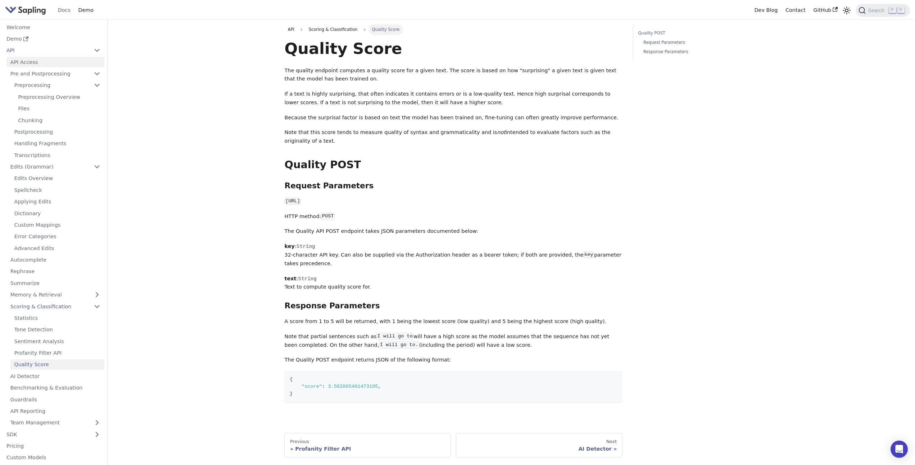
click at [51, 60] on link "API Access" at bounding box center [55, 62] width 98 height 10
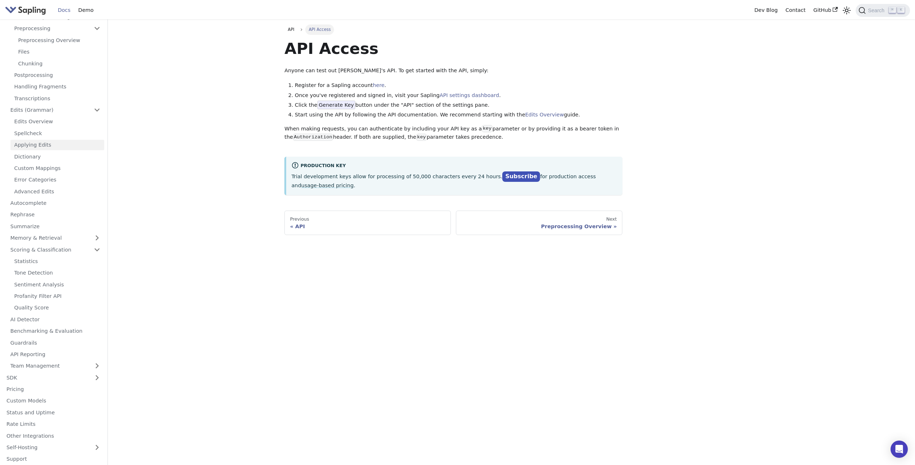
scroll to position [59, 0]
click at [54, 390] on link "Pricing" at bounding box center [54, 388] width 102 height 10
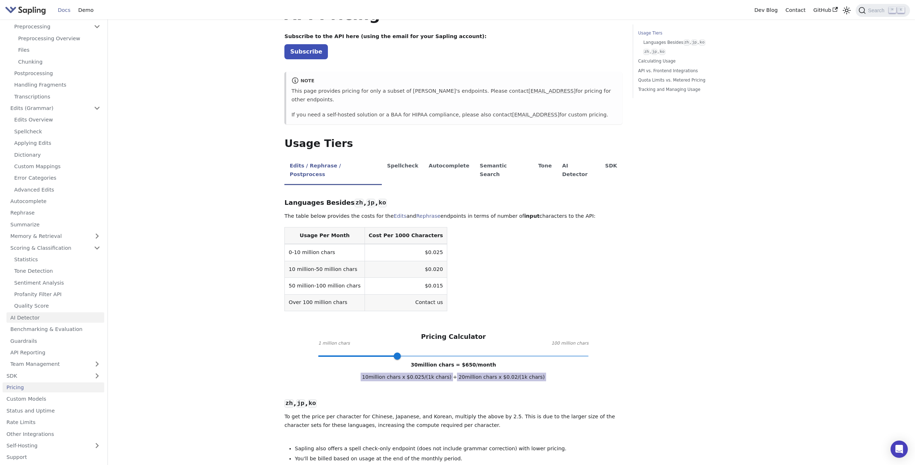
scroll to position [72, 0]
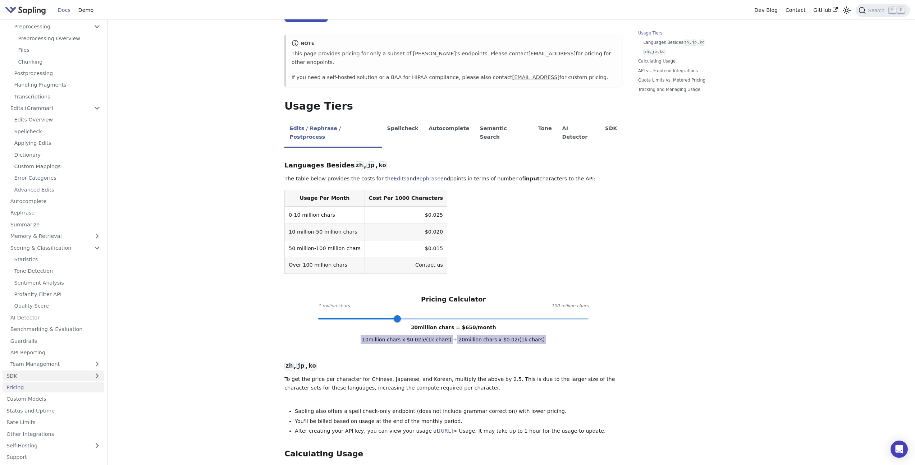
click at [66, 375] on link "SDK" at bounding box center [46, 376] width 87 height 10
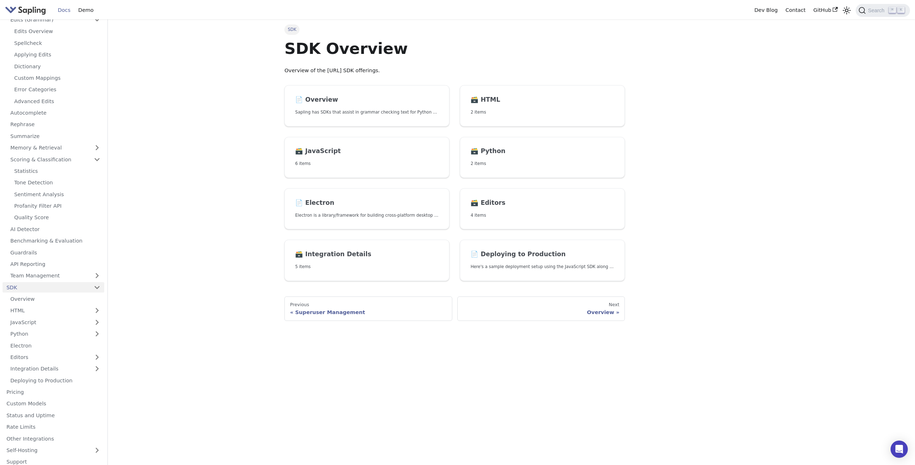
scroll to position [152, 0]
click at [68, 316] on link "JavaScript" at bounding box center [55, 317] width 98 height 10
click at [67, 328] on link "JavaScript Quickstart" at bounding box center [57, 329] width 94 height 10
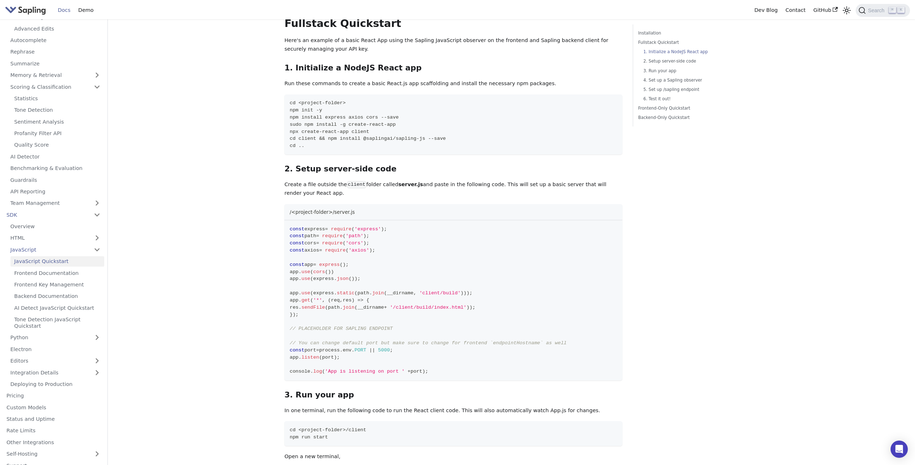
scroll to position [228, 0]
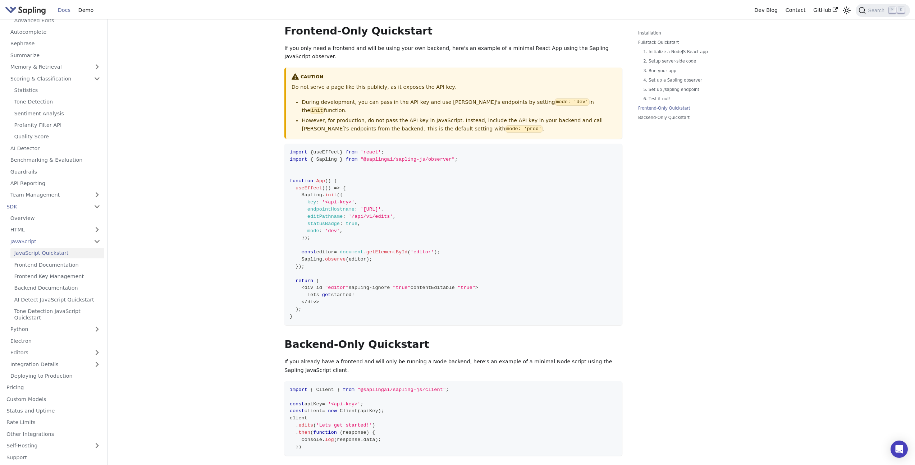
scroll to position [1350, 0]
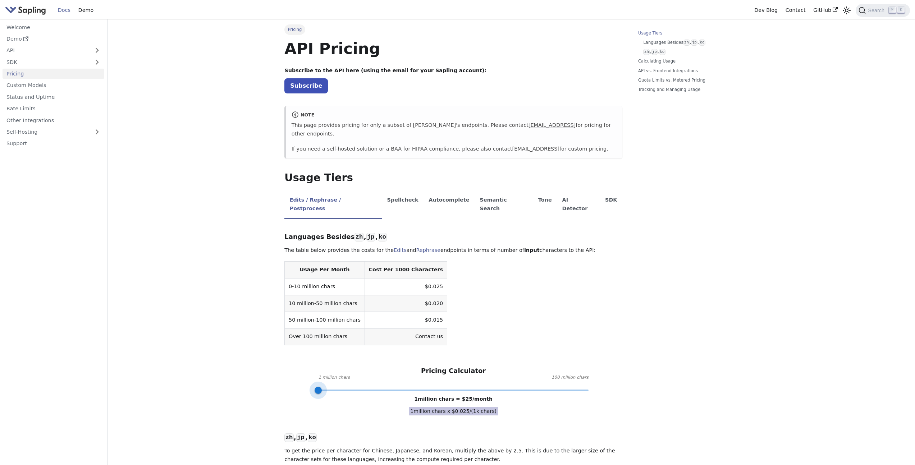
drag, startPoint x: 589, startPoint y: 373, endPoint x: 285, endPoint y: 378, distance: 303.5
type input "2"
drag, startPoint x: 318, startPoint y: 375, endPoint x: 321, endPoint y: 375, distance: 3.6
click at [321, 387] on span at bounding box center [320, 390] width 7 height 7
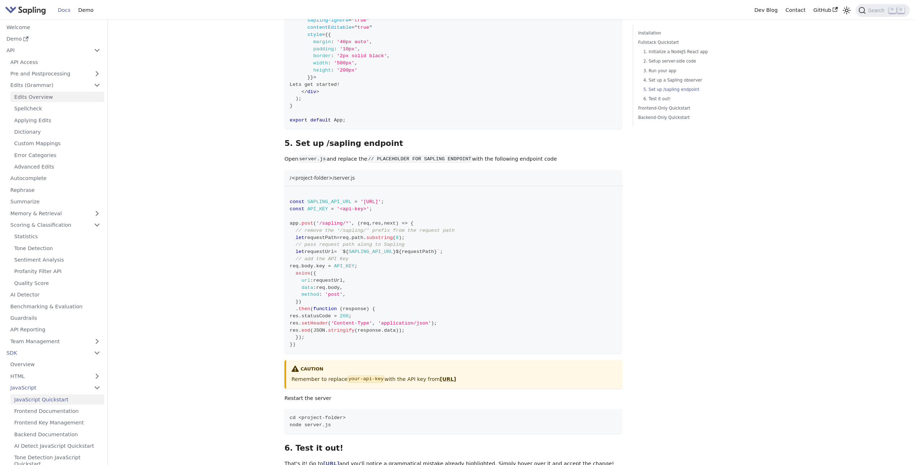
click at [56, 98] on link "Edits Overview" at bounding box center [57, 97] width 94 height 10
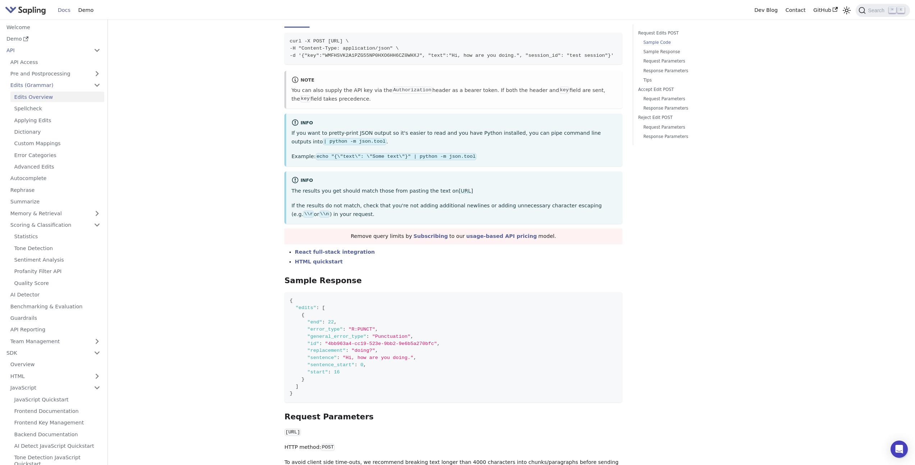
scroll to position [161, 0]
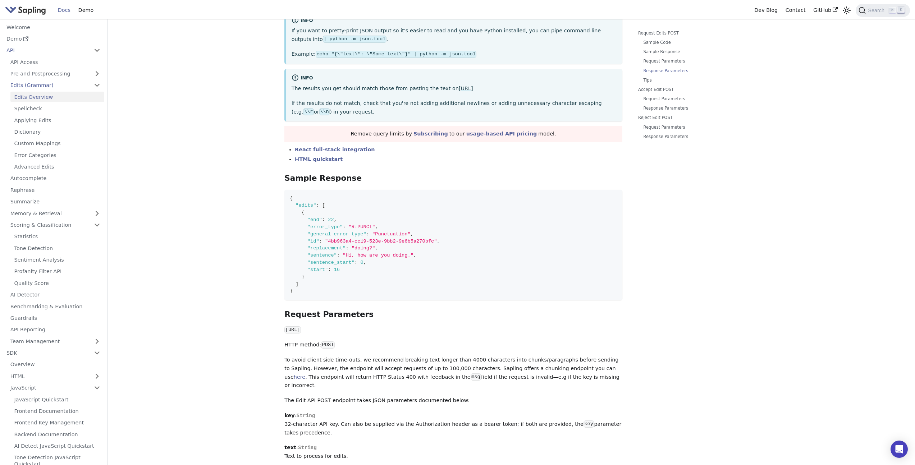
scroll to position [1007, 0]
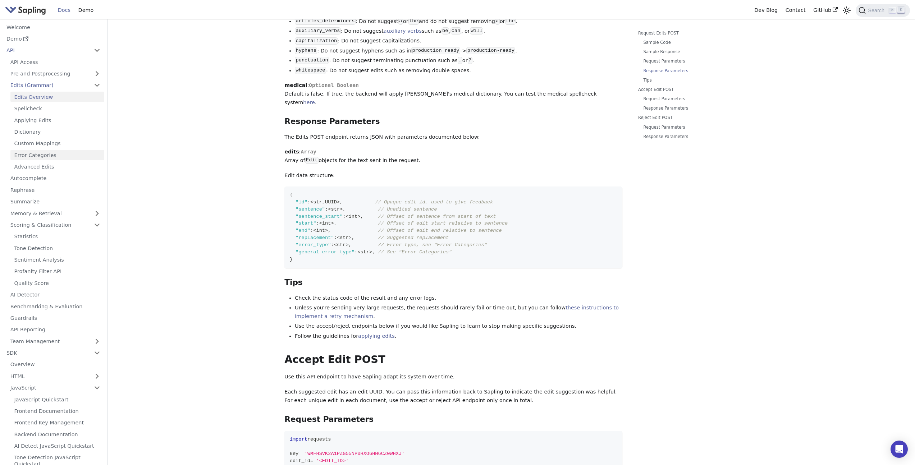
click at [49, 155] on link "Error Categories" at bounding box center [57, 155] width 94 height 10
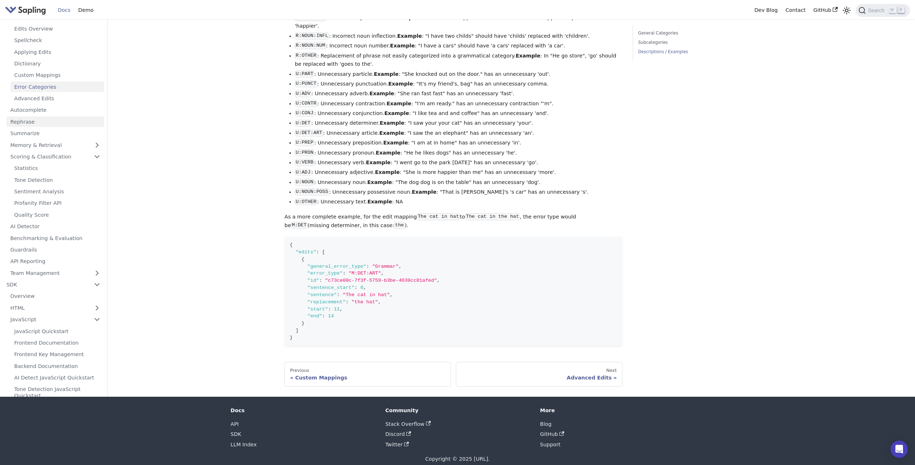
scroll to position [906, 0]
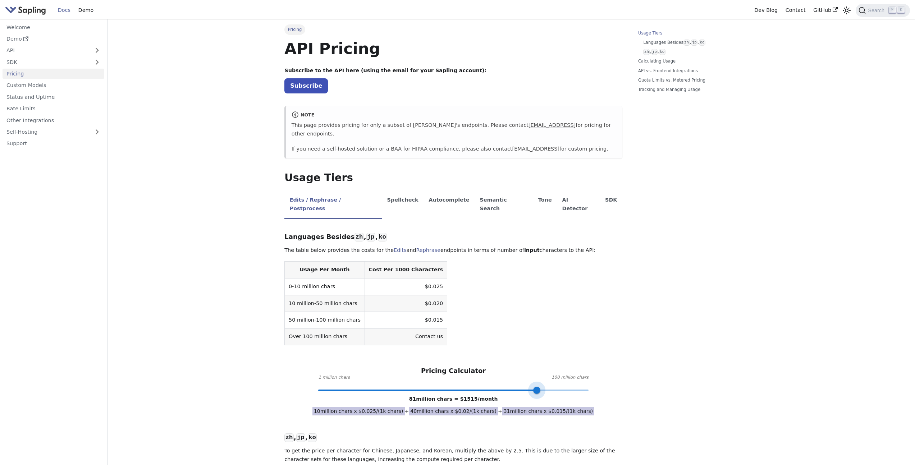
drag, startPoint x: 322, startPoint y: 374, endPoint x: 537, endPoint y: 371, distance: 215.0
click at [537, 387] on span at bounding box center [536, 390] width 7 height 7
drag, startPoint x: 536, startPoint y: 374, endPoint x: 381, endPoint y: 372, distance: 154.6
click at [381, 387] on span at bounding box center [381, 390] width 7 height 7
drag, startPoint x: 380, startPoint y: 374, endPoint x: 689, endPoint y: 372, distance: 308.1
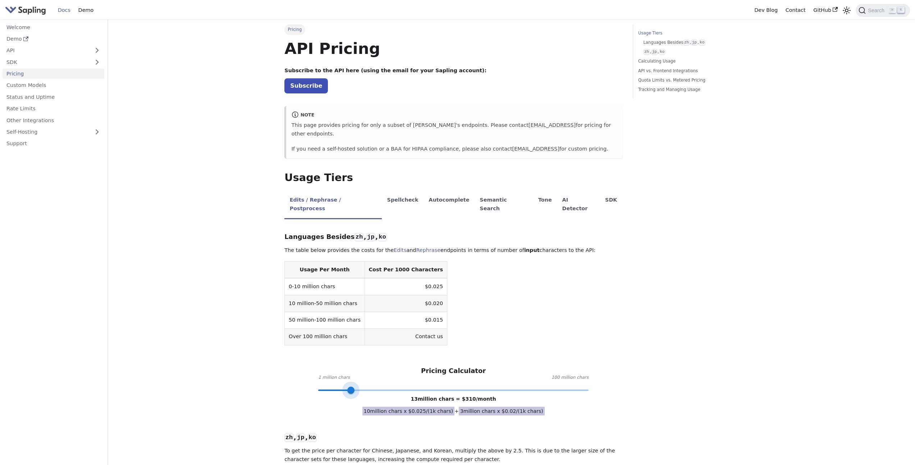
type input "1"
drag, startPoint x: 590, startPoint y: 374, endPoint x: 283, endPoint y: 376, distance: 306.3
